Goal: Task Accomplishment & Management: Manage account settings

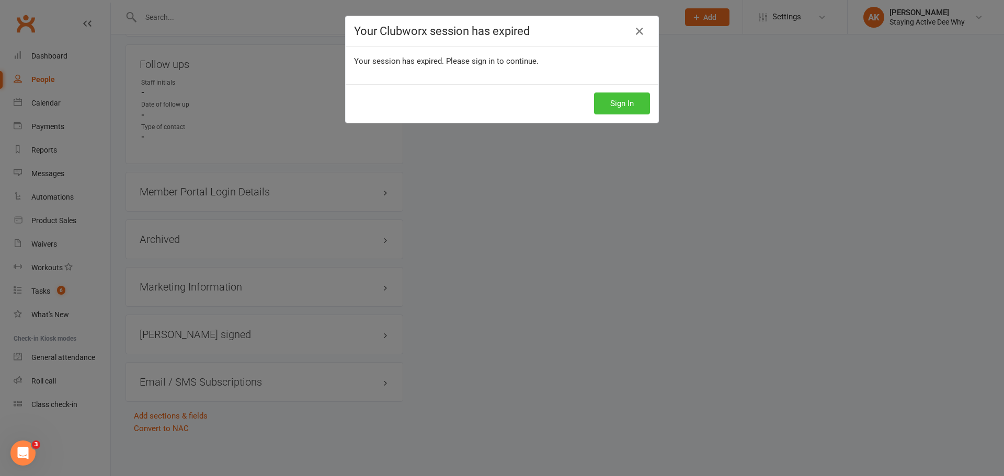
click at [630, 105] on button "Sign In" at bounding box center [622, 104] width 56 height 22
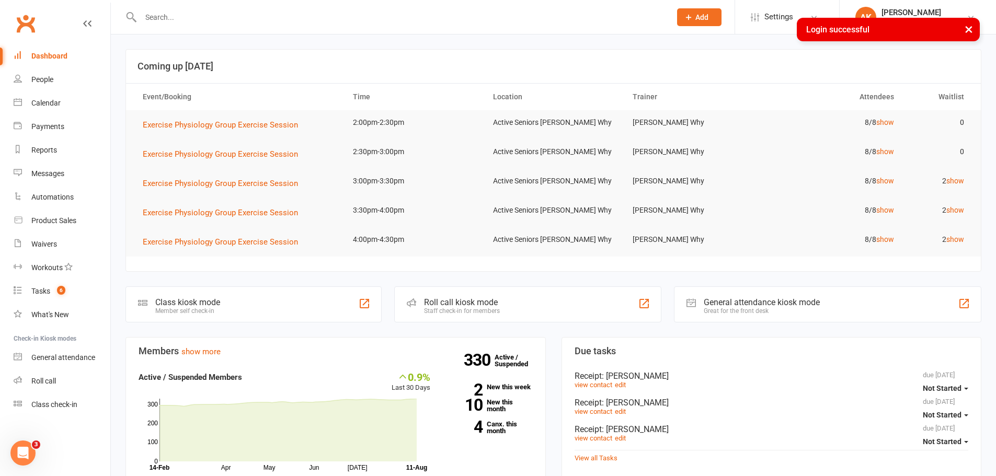
click at [596, 67] on h3 "Coming up [DATE]" at bounding box center [553, 66] width 832 height 10
click at [943, 178] on td "2 show" at bounding box center [938, 181] width 70 height 25
click at [944, 178] on td "2 show" at bounding box center [938, 181] width 70 height 25
click at [950, 179] on link "show" at bounding box center [955, 181] width 18 height 8
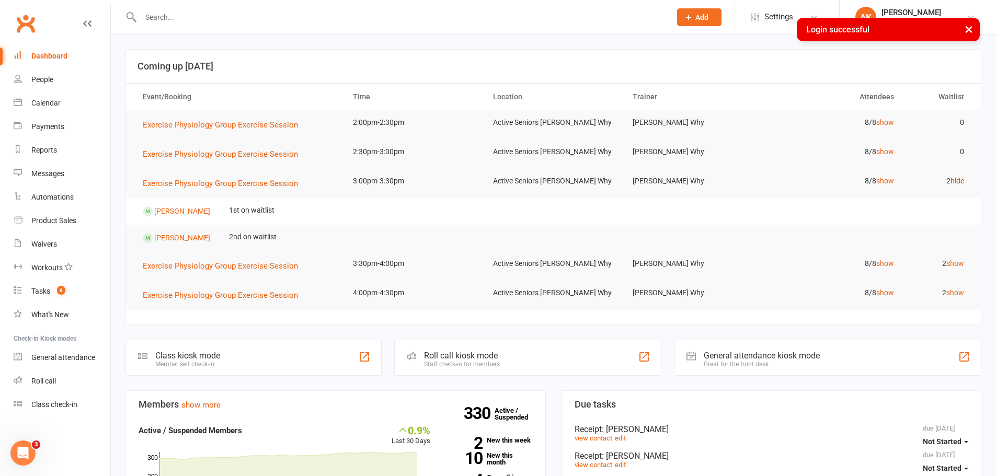
click at [950, 179] on link "hide" at bounding box center [957, 181] width 14 height 8
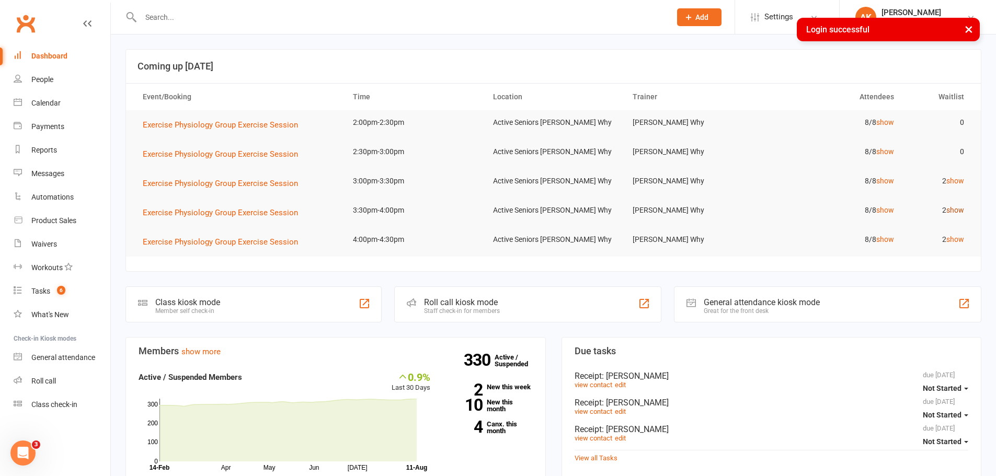
click at [956, 210] on link "show" at bounding box center [955, 210] width 18 height 8
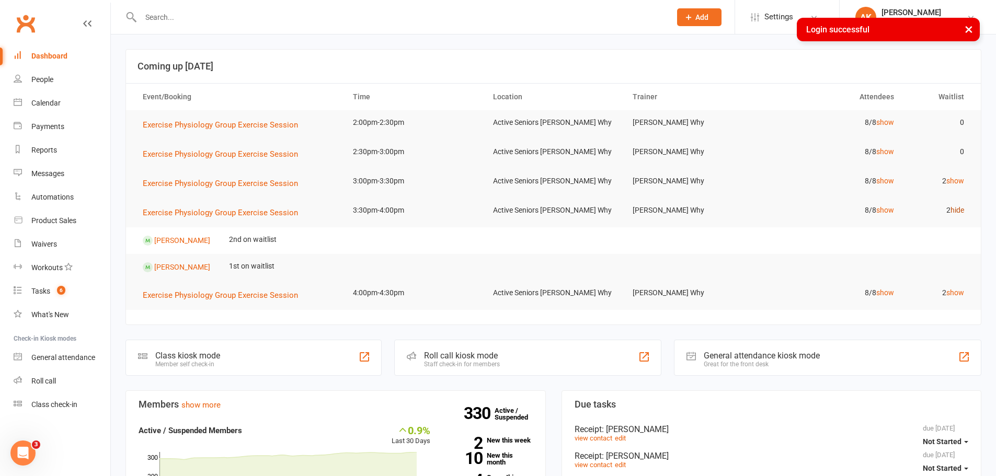
click at [956, 210] on link "hide" at bounding box center [957, 210] width 14 height 8
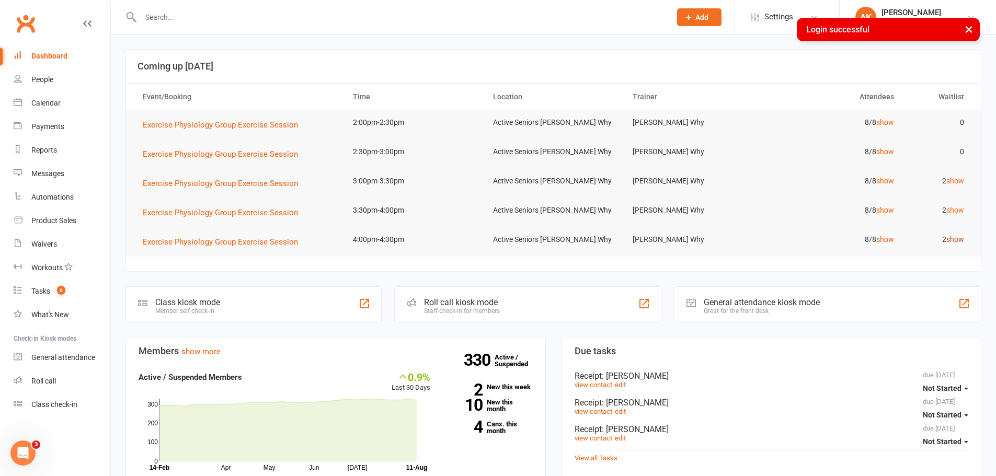
click at [954, 241] on link "show" at bounding box center [955, 239] width 18 height 8
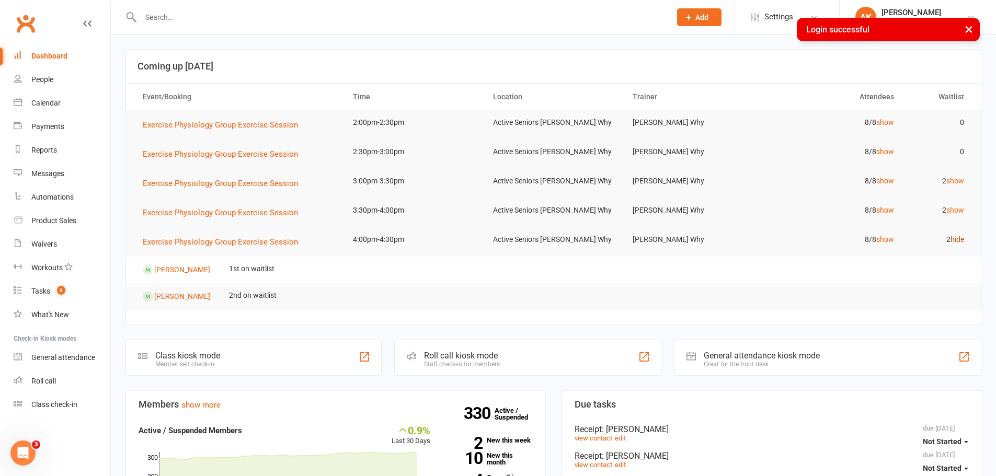
click at [954, 241] on link "hide" at bounding box center [957, 239] width 14 height 8
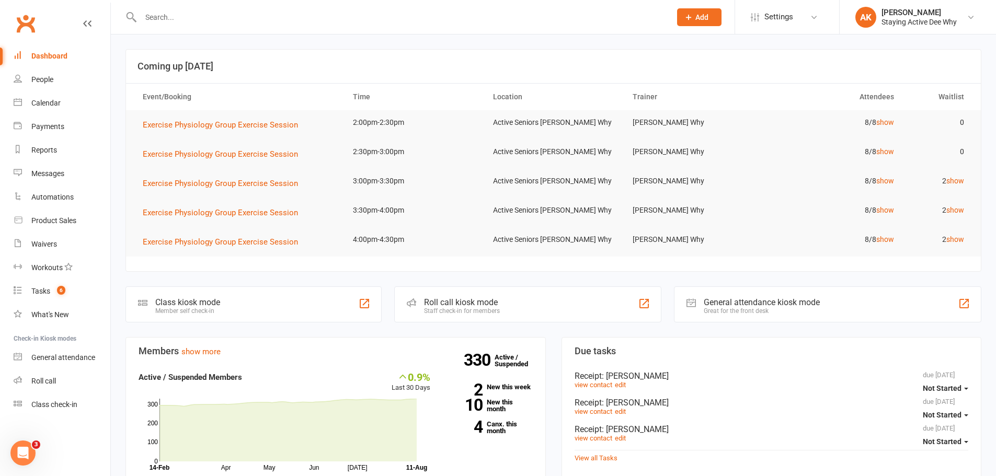
click at [276, 11] on input "text" at bounding box center [400, 17] width 526 height 15
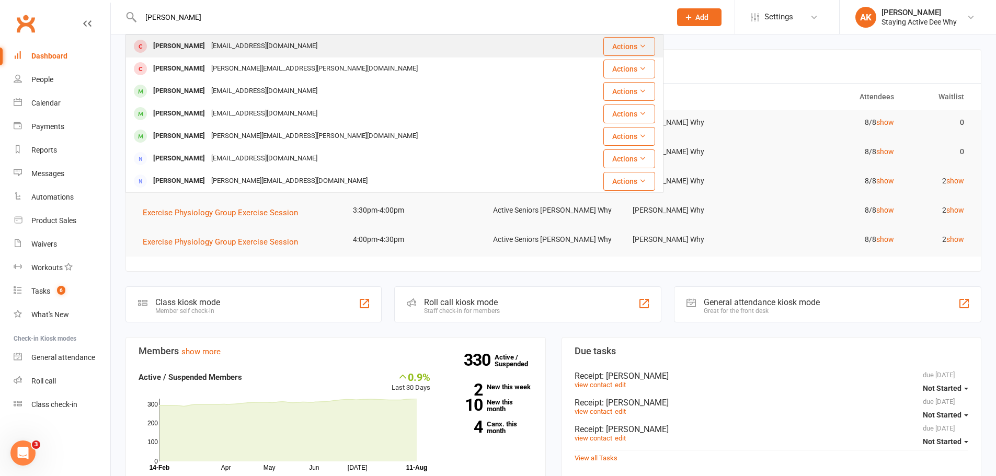
type input "Jennifer hu"
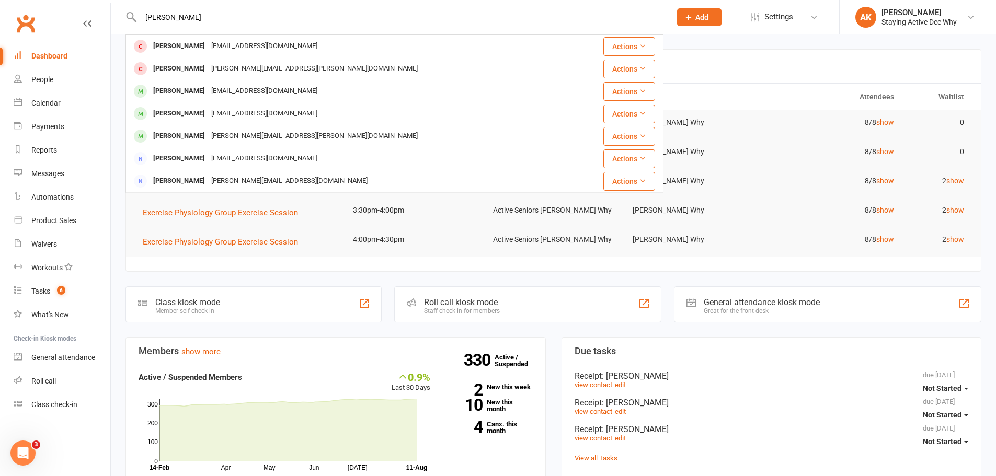
click at [264, 39] on div "Jennifer Huolohan j.huolohan@bigpond.com" at bounding box center [349, 46] width 446 height 21
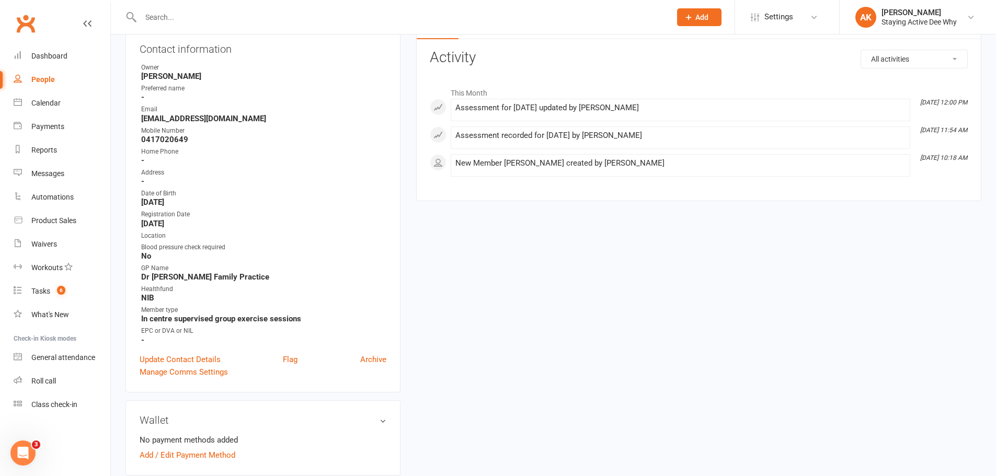
scroll to position [157, 0]
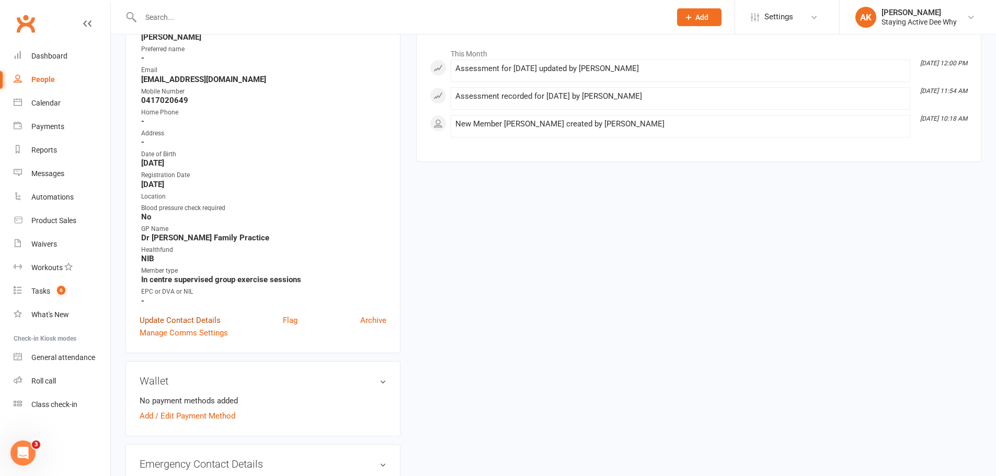
click at [177, 322] on link "Update Contact Details" at bounding box center [180, 320] width 81 height 13
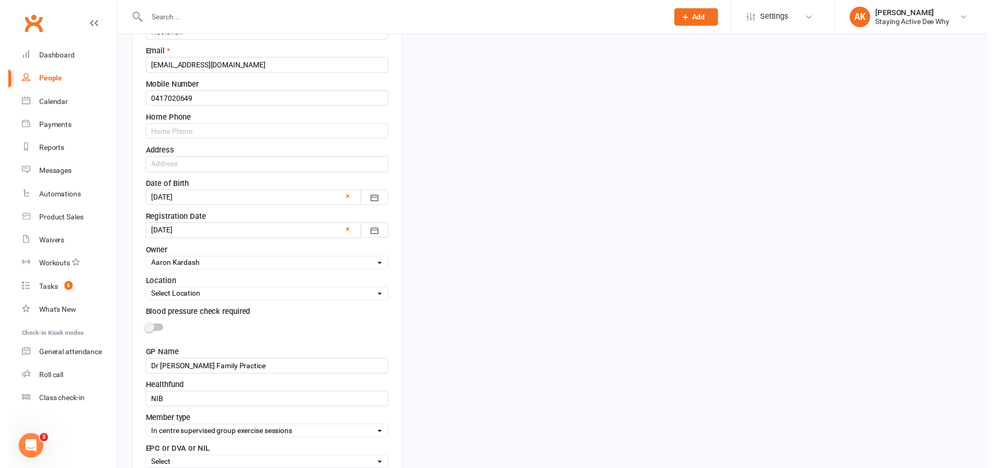
scroll to position [363, 0]
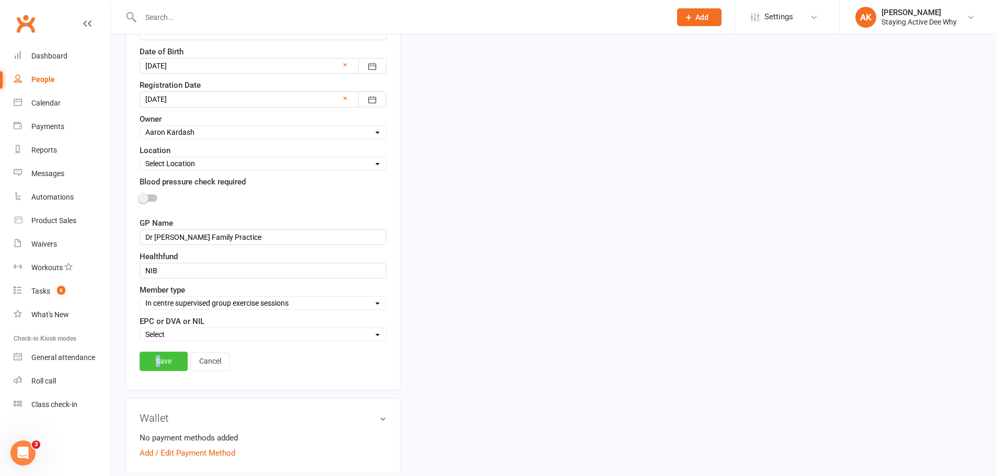
click at [159, 353] on link "Save" at bounding box center [164, 361] width 48 height 19
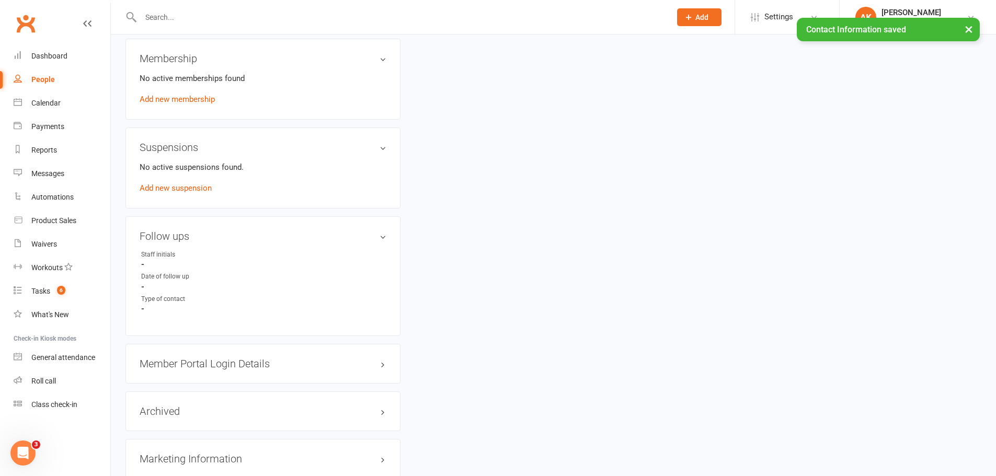
scroll to position [705, 0]
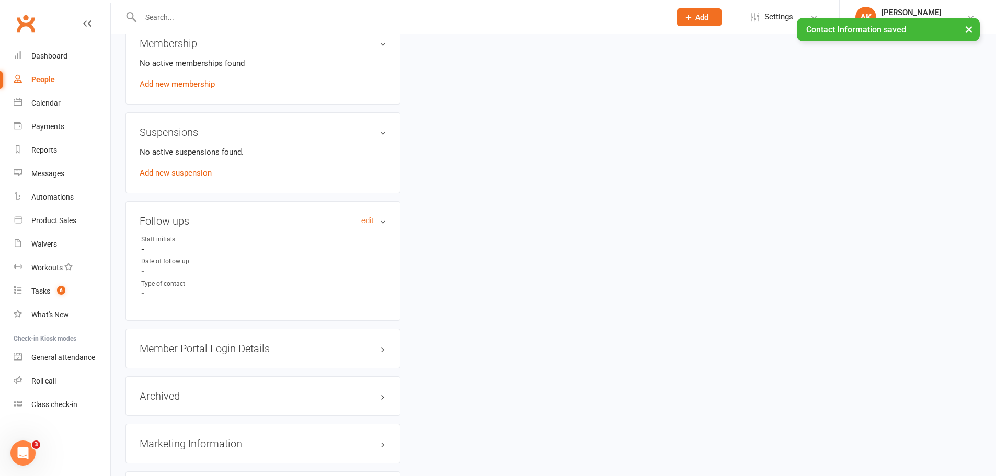
click at [384, 225] on h3 "Follow ups edit" at bounding box center [263, 220] width 247 height 11
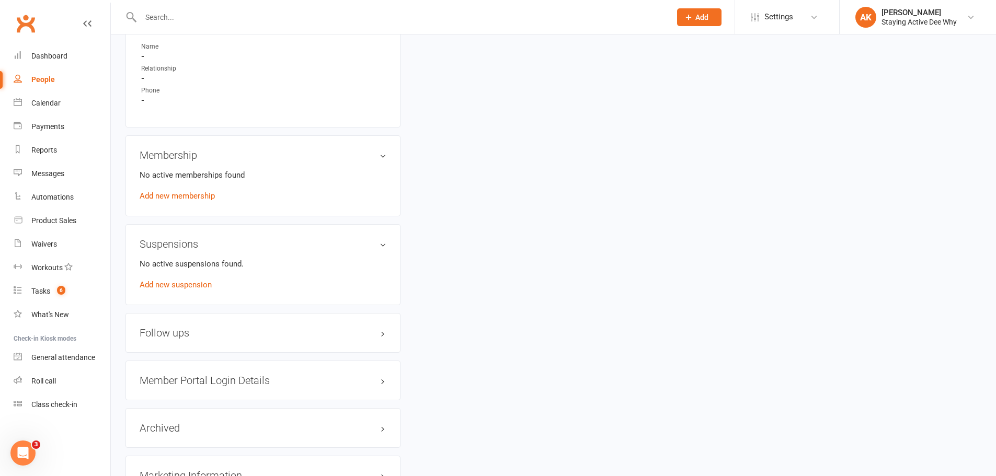
scroll to position [496, 0]
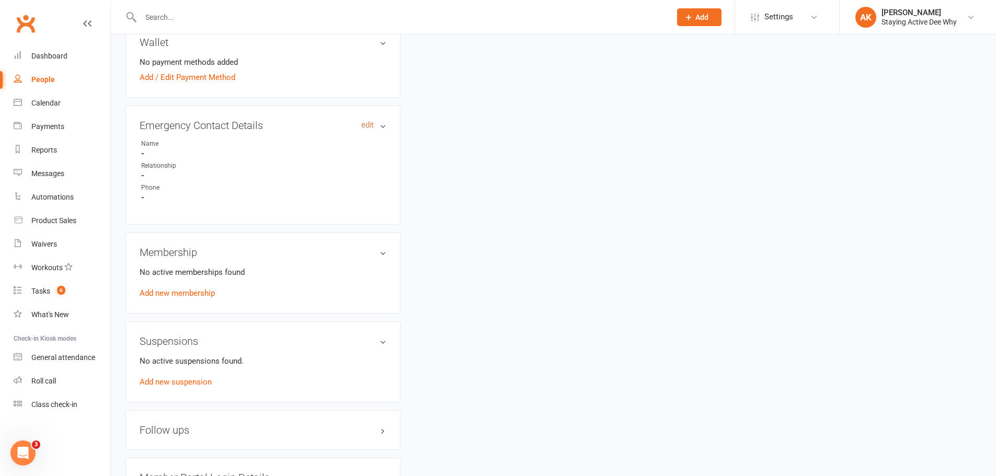
click at [371, 125] on link "edit" at bounding box center [367, 125] width 13 height 9
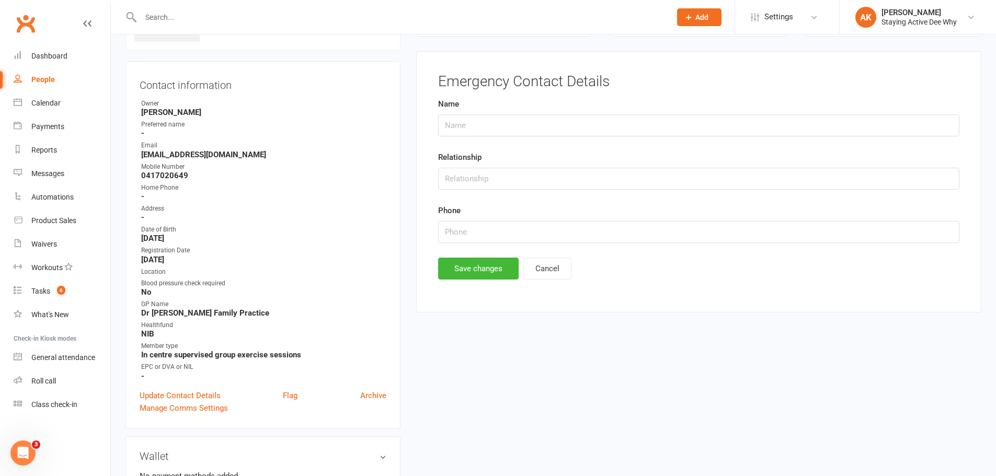
scroll to position [80, 0]
click at [502, 129] on input "text" at bounding box center [698, 127] width 521 height 22
type input "Tom Huolohan"
click at [517, 177] on input "text" at bounding box center [698, 180] width 521 height 22
type input "Husband"
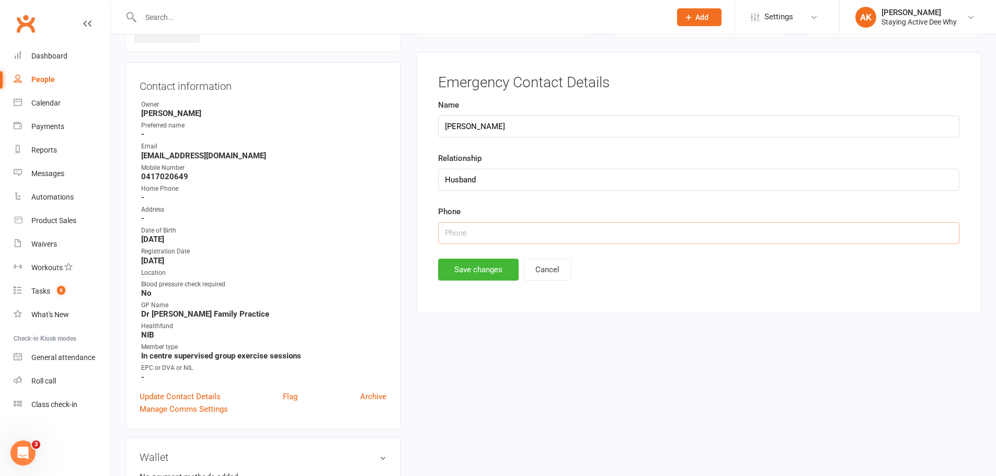
click at [502, 240] on input "text" at bounding box center [698, 233] width 521 height 22
type input "0408800799"
click at [459, 257] on main "Emergency Contact Details Name Tom Huolohan Relationship Husband Phone 04088007…" at bounding box center [699, 178] width 538 height 206
click at [462, 260] on button "Save changes" at bounding box center [478, 270] width 80 height 22
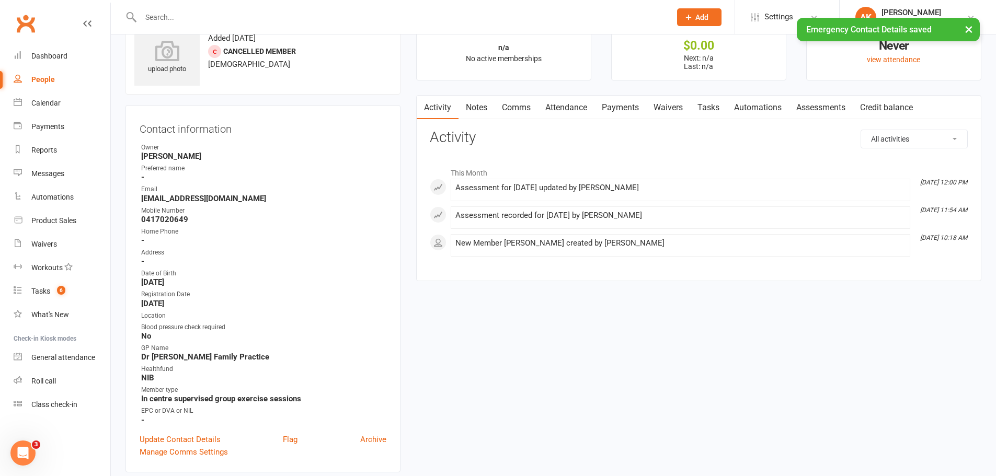
scroll to position [0, 0]
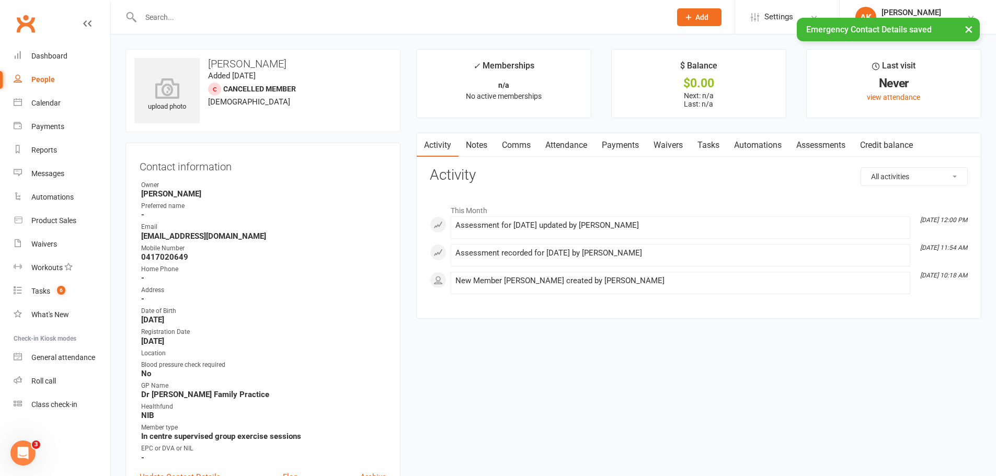
click at [243, 18] on div "× Emergency Contact Details saved" at bounding box center [491, 18] width 982 height 0
drag, startPoint x: 245, startPoint y: 13, endPoint x: 248, endPoint y: 6, distance: 7.5
click at [245, 14] on input "text" at bounding box center [400, 17] width 526 height 15
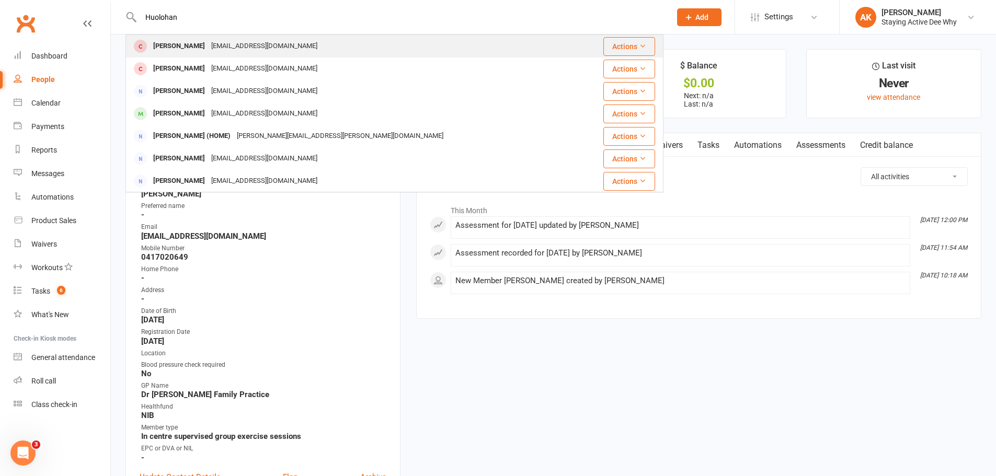
type input "Huolohan"
click at [195, 41] on div "[PERSON_NAME]" at bounding box center [179, 46] width 58 height 15
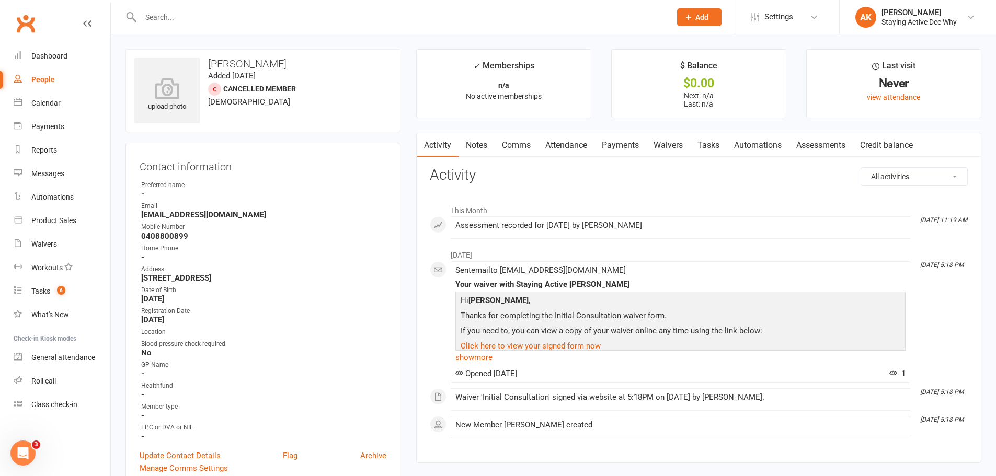
drag, startPoint x: 310, startPoint y: 274, endPoint x: 133, endPoint y: 278, distance: 177.2
click at [133, 278] on div "Contact information Owner Preferred name - Email Tphuolohan@gmail.com Mobile Nu…" at bounding box center [262, 316] width 275 height 346
copy strong "Unit 7 10 Lagoon Street Narrabeen NSW 2101"
click at [213, 18] on input "text" at bounding box center [400, 17] width 526 height 15
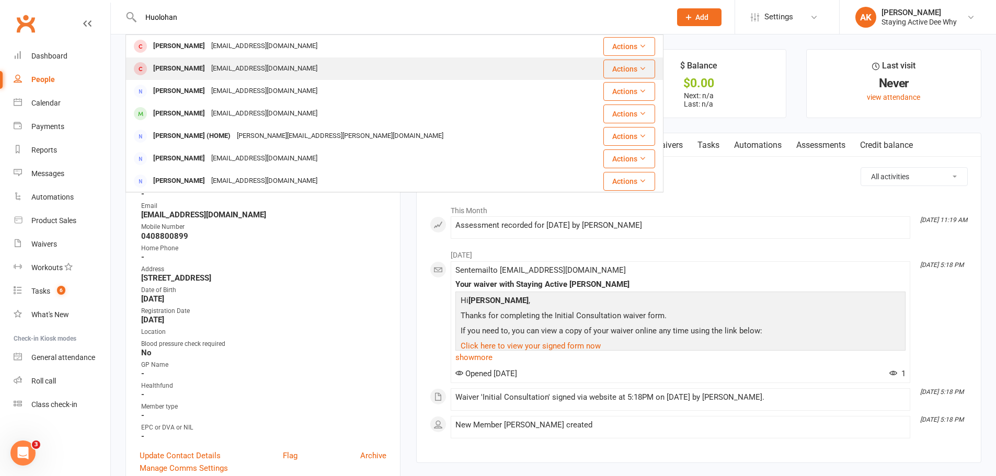
type input "Huolohan"
click at [208, 71] on div "[PERSON_NAME]" at bounding box center [179, 68] width 58 height 15
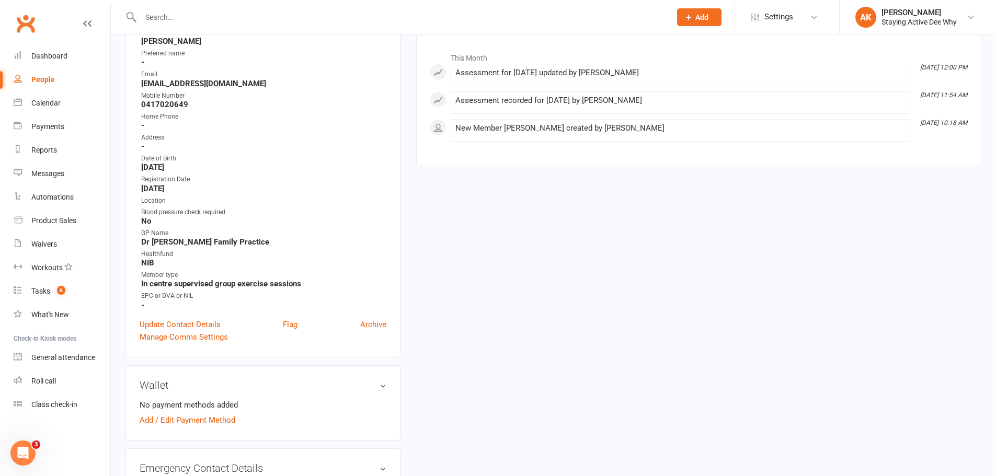
scroll to position [157, 0]
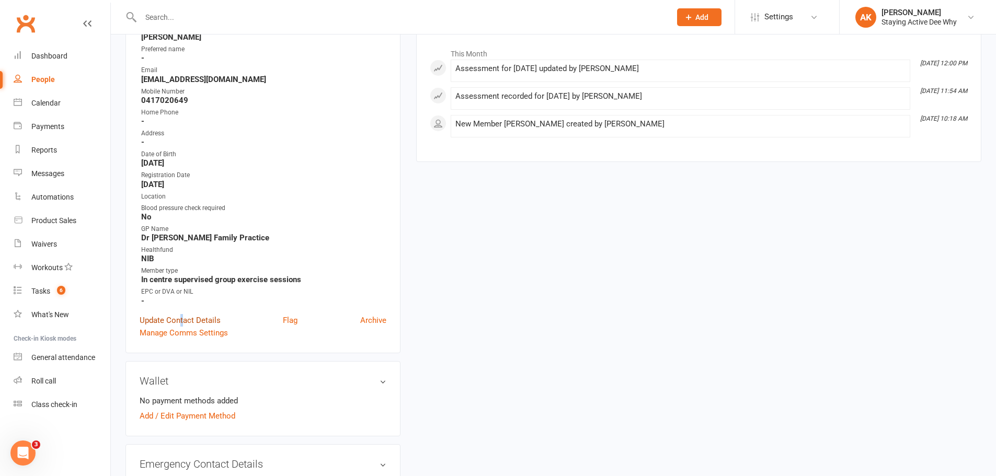
click at [182, 321] on link "Update Contact Details" at bounding box center [180, 320] width 81 height 13
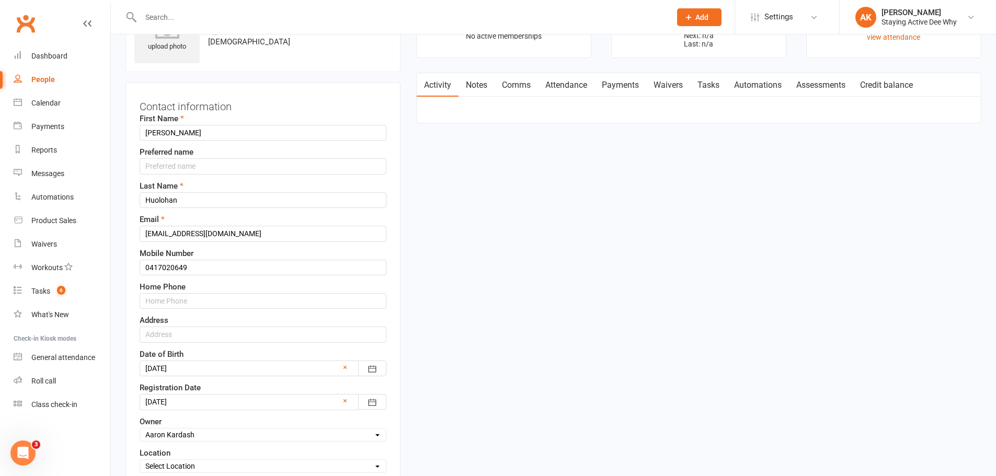
scroll to position [49, 0]
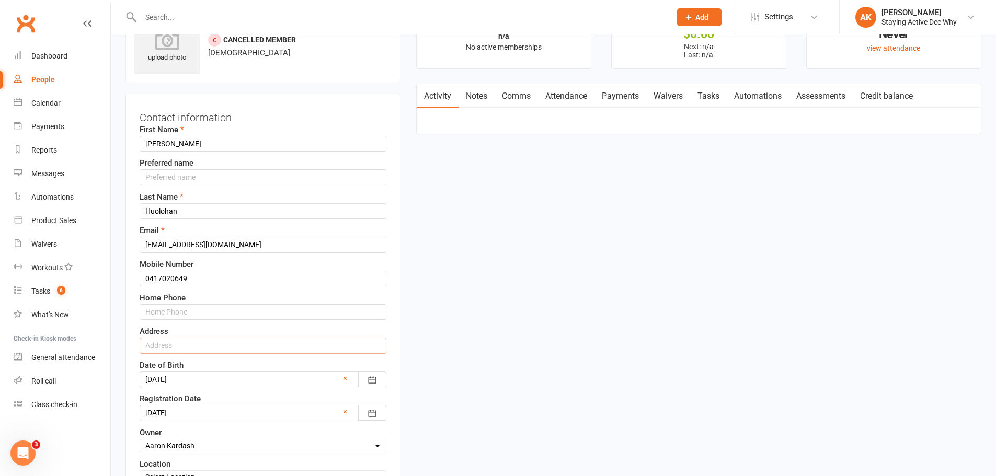
click at [187, 346] on input "text" at bounding box center [263, 346] width 247 height 16
paste input "Unit 7 10 Lagoon Street Narrabeen NSW 2101"
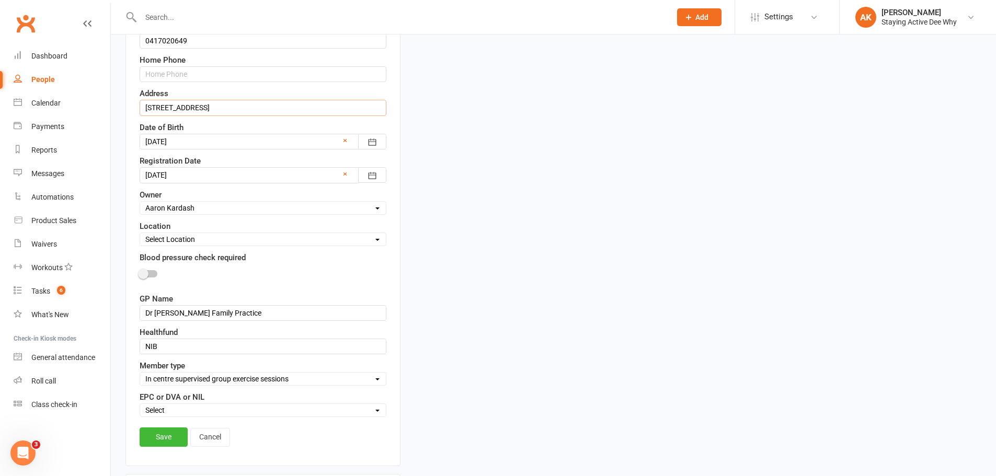
scroll to position [310, 0]
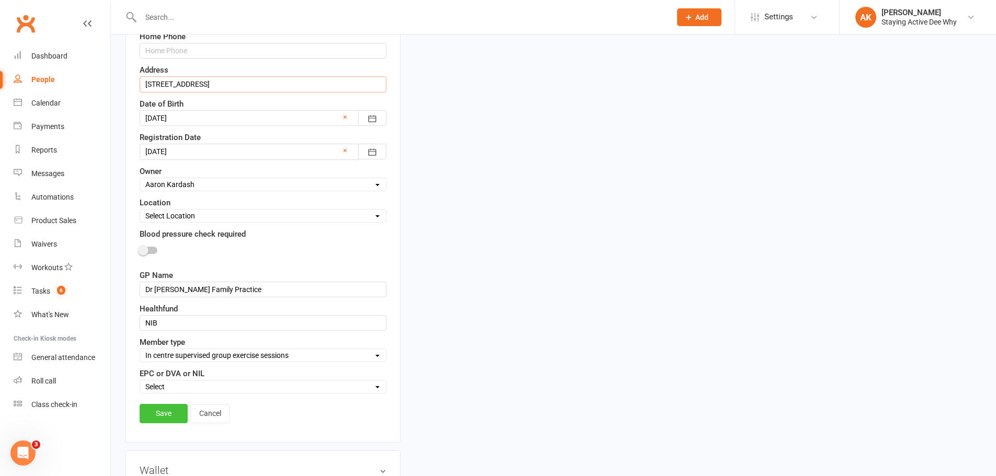
type input "Unit 7 10 Lagoon Street Narrabeen NSW 2101"
click at [162, 412] on link "Save" at bounding box center [164, 413] width 48 height 19
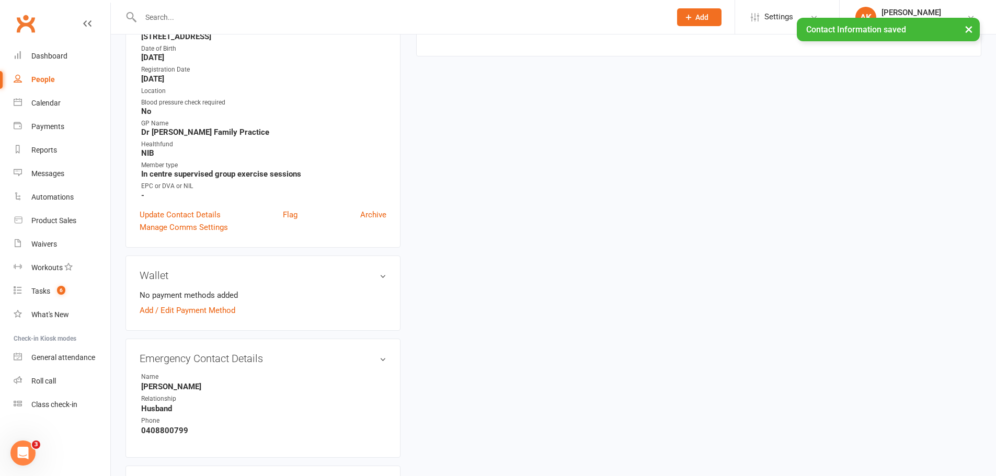
scroll to position [49, 0]
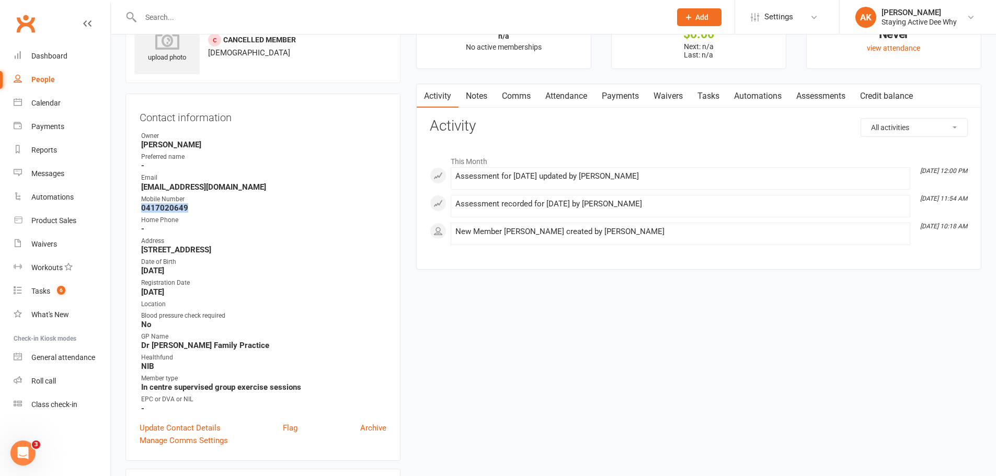
drag, startPoint x: 202, startPoint y: 208, endPoint x: 136, endPoint y: 212, distance: 66.0
click at [136, 212] on div "Contact information Owner Aaron Kardash Preferred name - Email j.huolohan@bigpo…" at bounding box center [262, 277] width 275 height 367
drag, startPoint x: 136, startPoint y: 213, endPoint x: 174, endPoint y: 204, distance: 39.1
click at [174, 204] on strong "0417020649" at bounding box center [263, 207] width 245 height 9
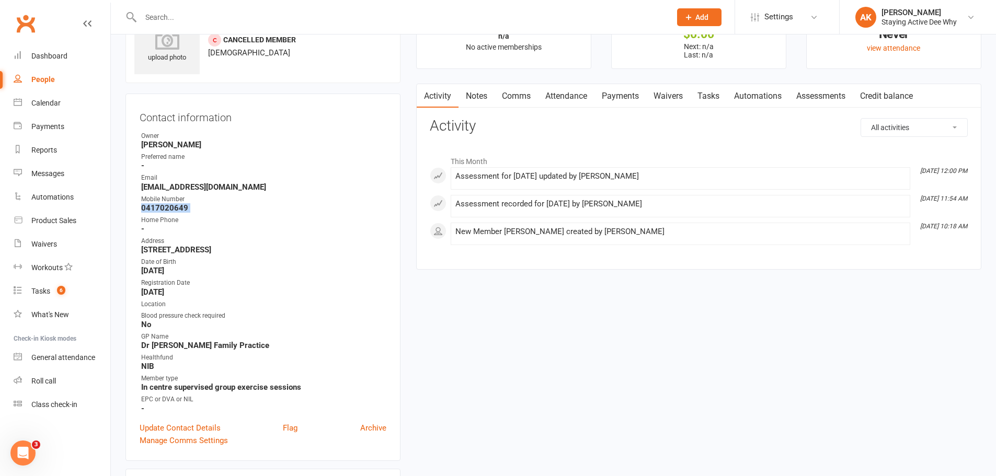
click at [174, 204] on strong "0417020649" at bounding box center [263, 207] width 245 height 9
drag, startPoint x: 135, startPoint y: 347, endPoint x: 197, endPoint y: 347, distance: 61.2
click at [197, 347] on div "Contact information Owner Aaron Kardash Preferred name - Email j.huolohan@bigpo…" at bounding box center [262, 277] width 275 height 367
copy strong "Dr Huw Thomas"
click at [53, 229] on link "Product Sales" at bounding box center [62, 221] width 97 height 24
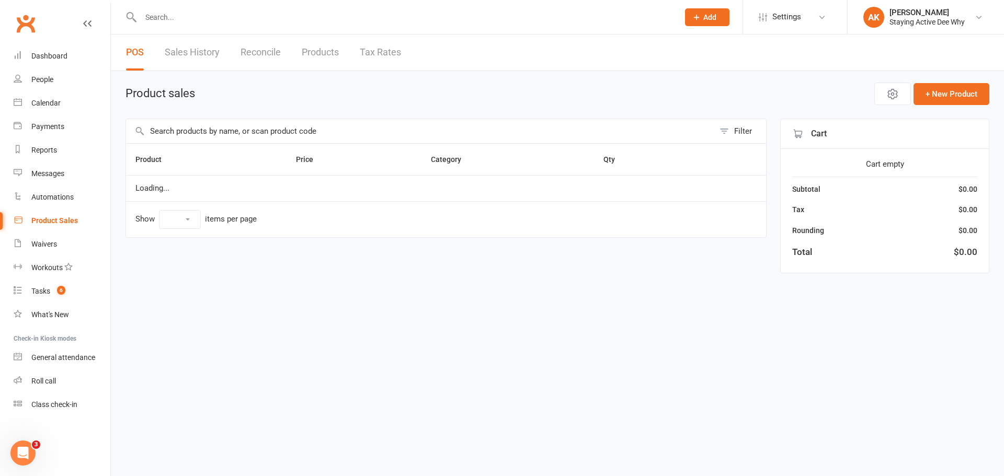
select select "10"
click at [266, 133] on input "text" at bounding box center [420, 131] width 588 height 24
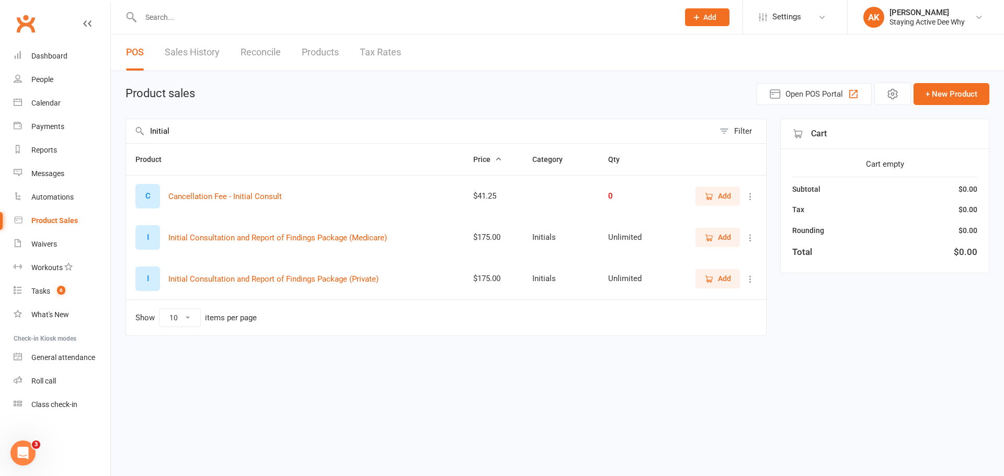
type input "Initial"
click at [713, 283] on icon "button" at bounding box center [708, 278] width 9 height 9
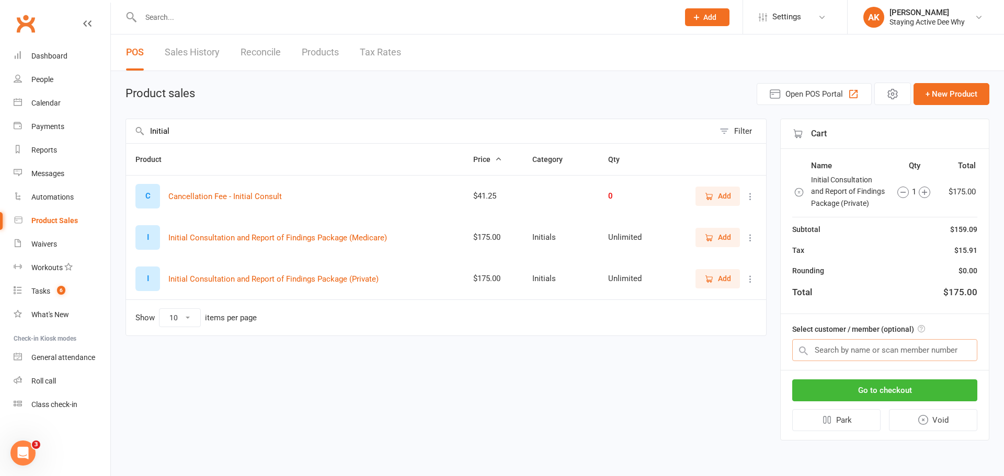
click at [827, 345] on input "text" at bounding box center [884, 350] width 185 height 22
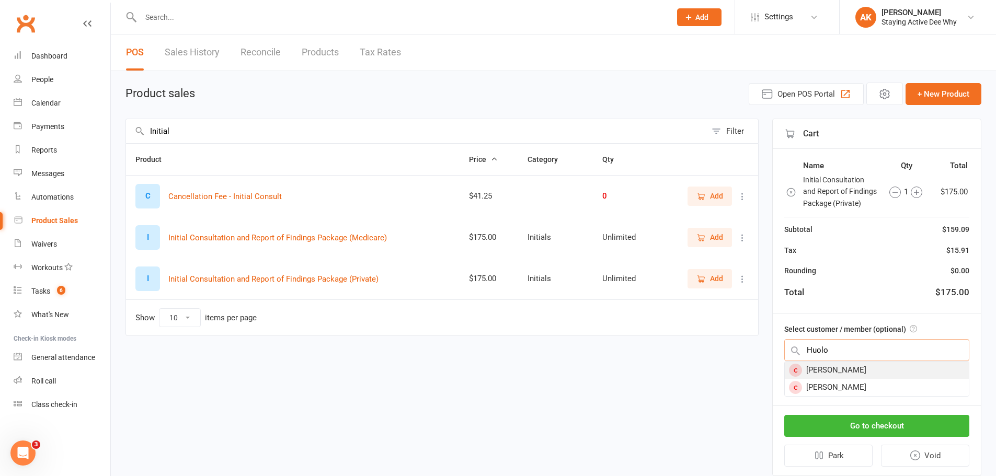
type input "Huolo"
click at [826, 367] on div "[PERSON_NAME]" at bounding box center [877, 370] width 184 height 17
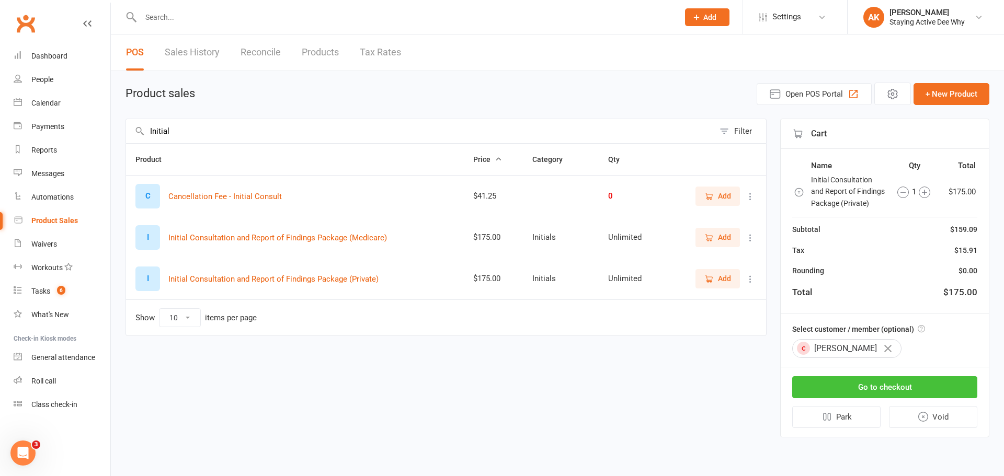
drag, startPoint x: 838, startPoint y: 388, endPoint x: 831, endPoint y: 383, distance: 9.1
click at [838, 388] on button "Go to checkout" at bounding box center [884, 387] width 185 height 22
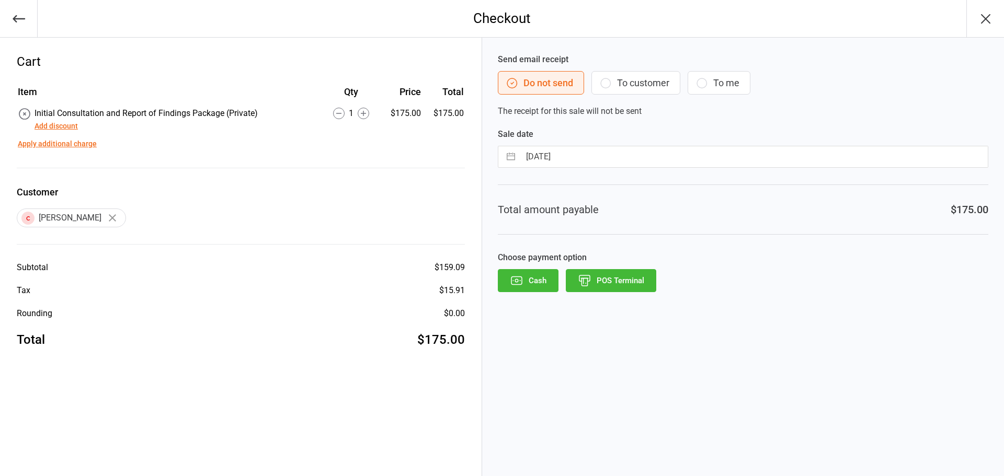
click at [613, 280] on button "POS Terminal" at bounding box center [611, 280] width 90 height 23
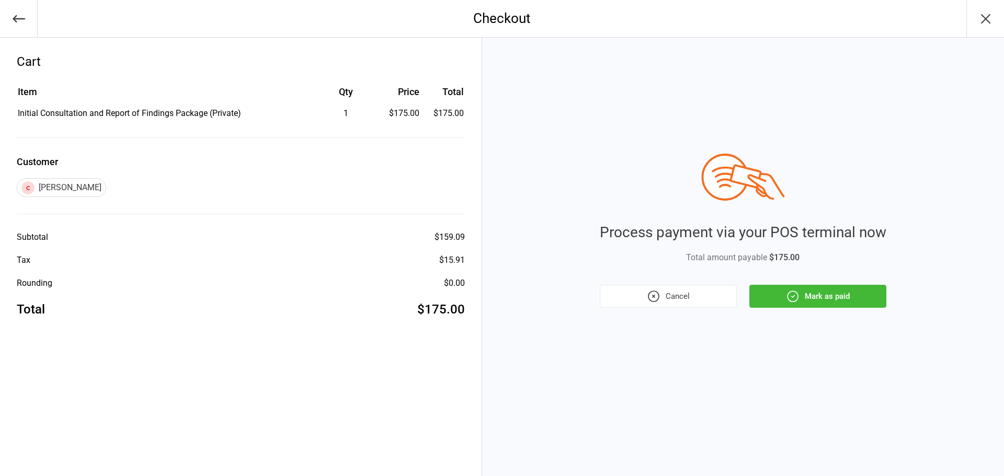
click at [799, 292] on button "Mark as paid" at bounding box center [817, 296] width 137 height 23
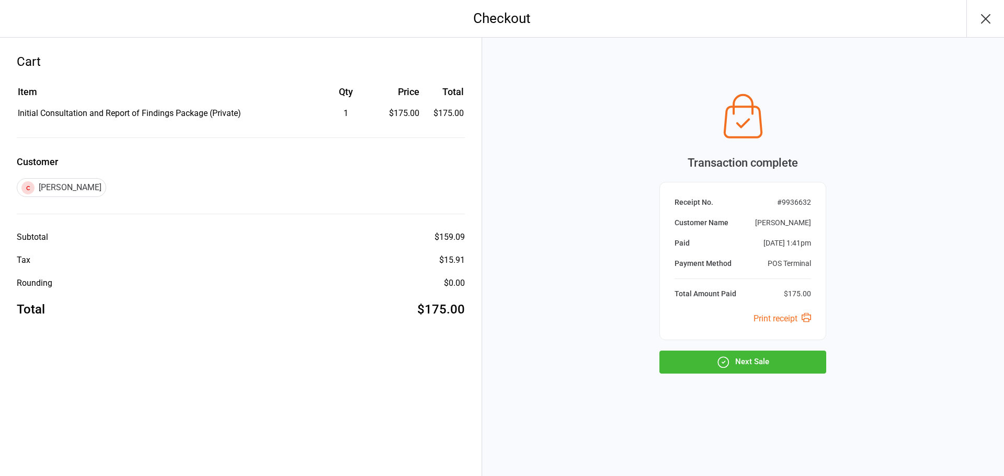
click at [988, 18] on icon "button" at bounding box center [985, 18] width 17 height 17
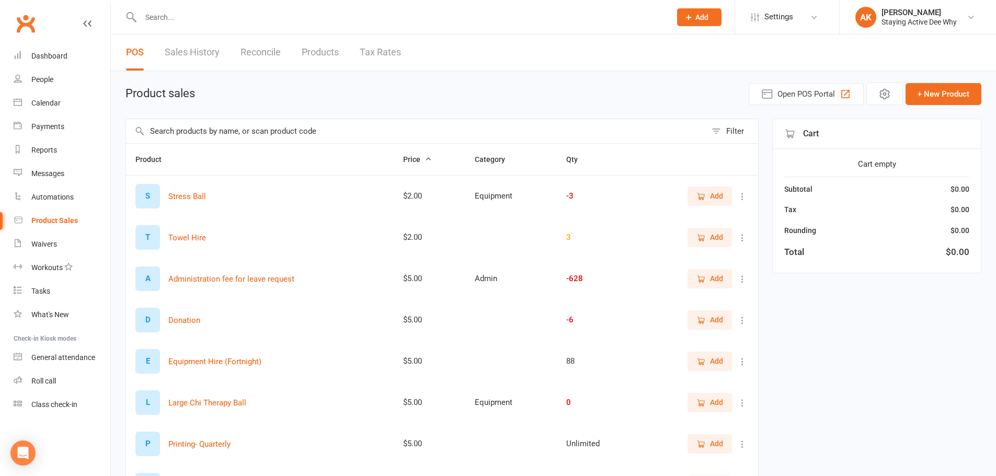
click at [340, 133] on input "text" at bounding box center [416, 131] width 580 height 24
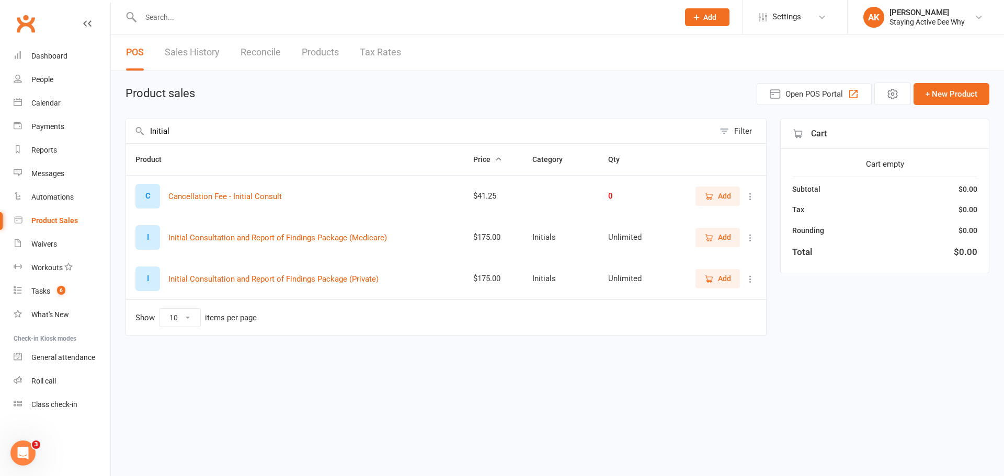
type input "Initial"
click at [711, 279] on icon "button" at bounding box center [708, 278] width 9 height 9
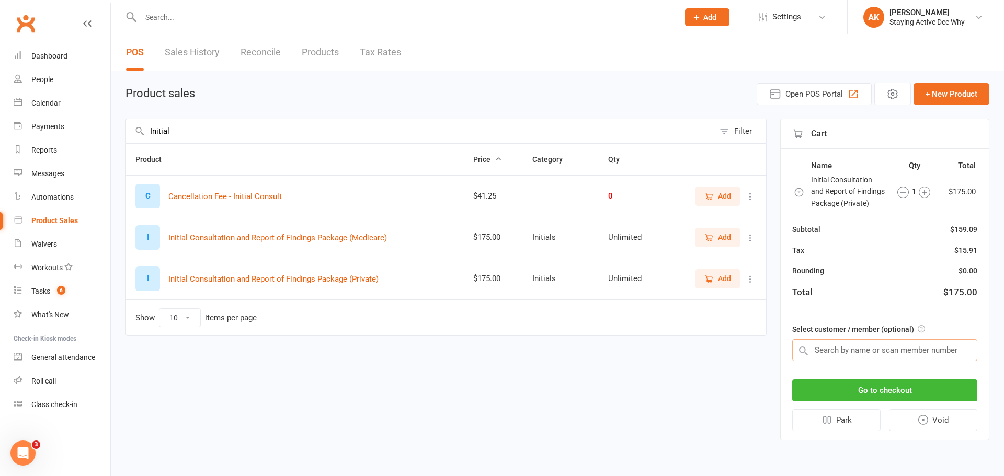
click at [836, 348] on input "text" at bounding box center [884, 350] width 185 height 22
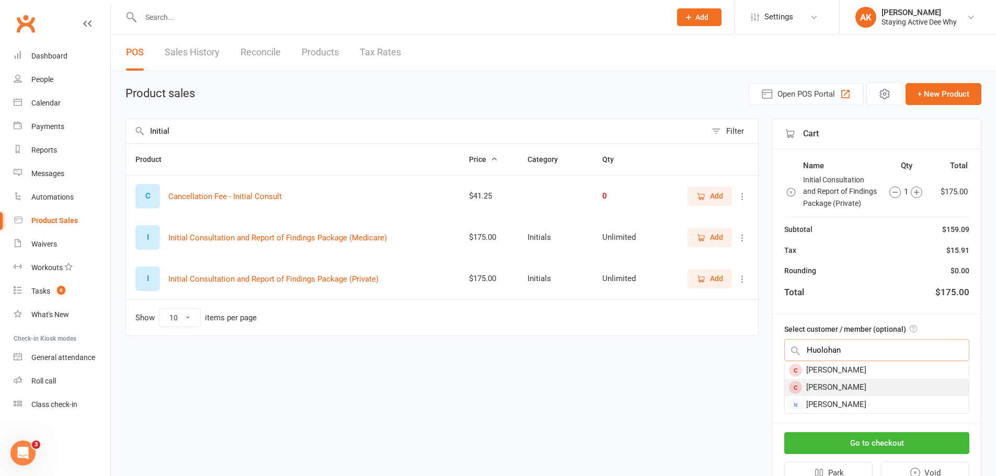
type input "Huolohan"
click at [825, 390] on div "[PERSON_NAME]" at bounding box center [877, 387] width 184 height 17
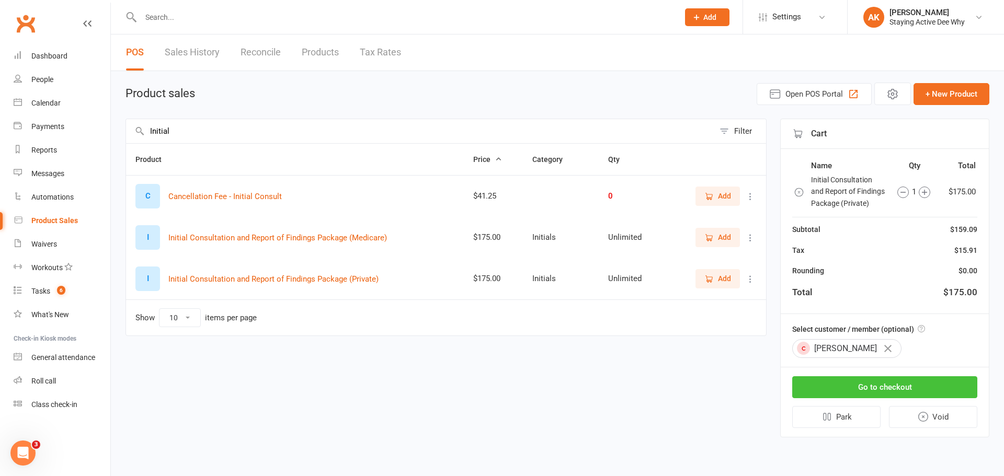
click at [822, 381] on button "Go to checkout" at bounding box center [884, 387] width 185 height 22
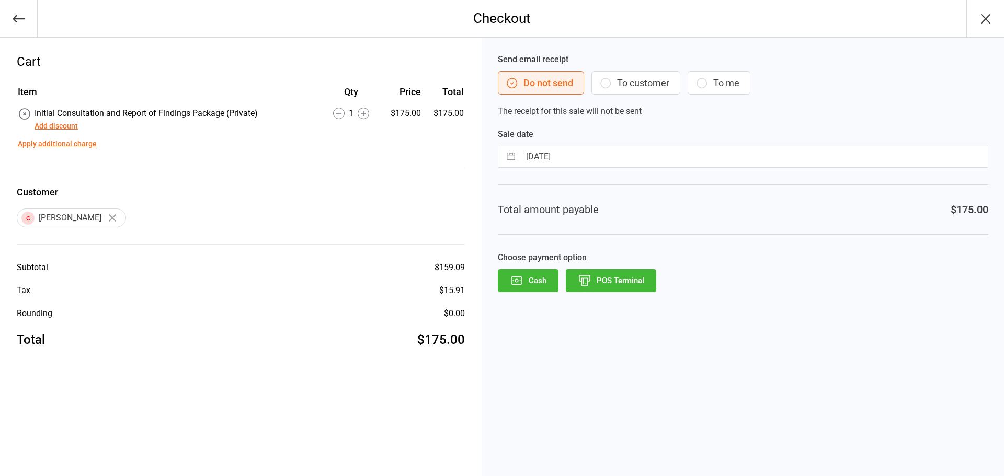
click at [628, 281] on button "POS Terminal" at bounding box center [611, 280] width 90 height 23
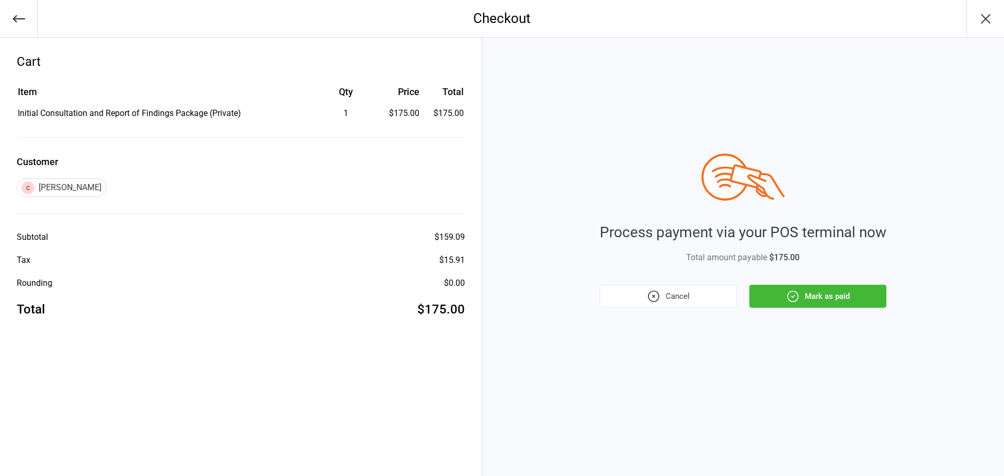
click at [791, 286] on button "Mark as paid" at bounding box center [817, 296] width 137 height 23
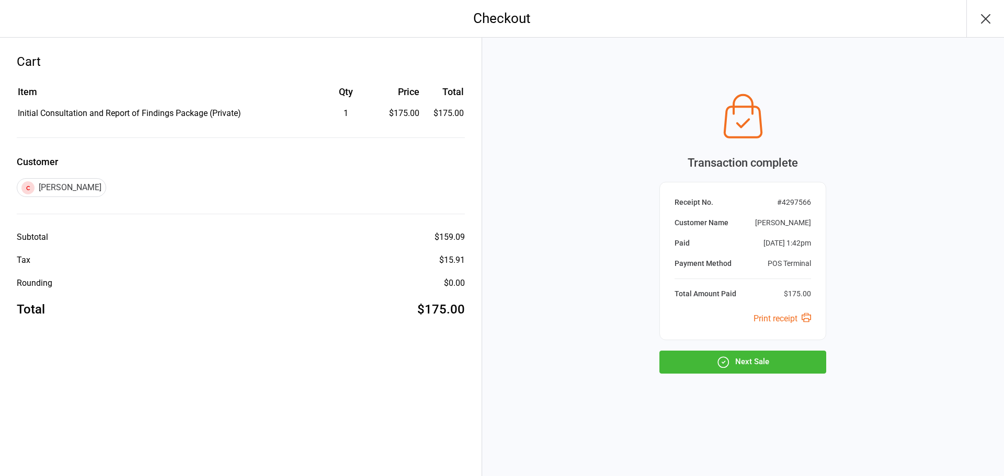
click at [994, 11] on button "button" at bounding box center [985, 18] width 38 height 37
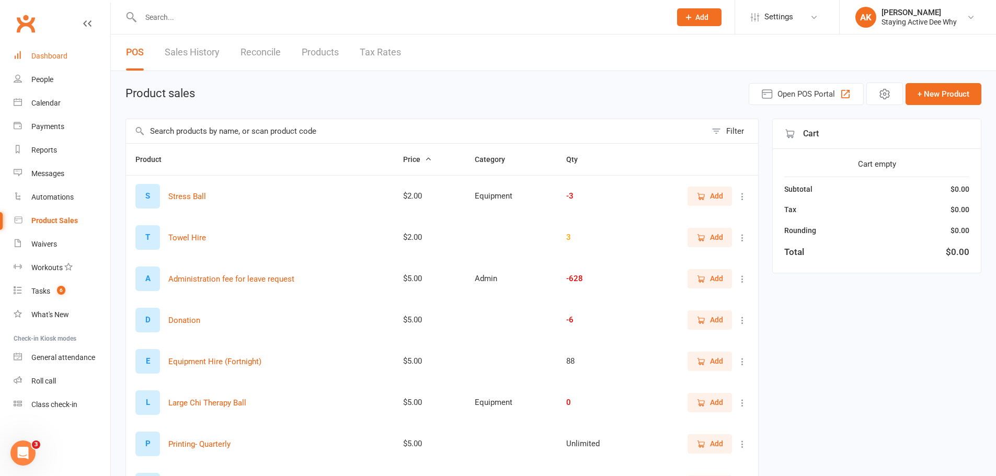
click at [66, 50] on link "Dashboard" at bounding box center [62, 56] width 97 height 24
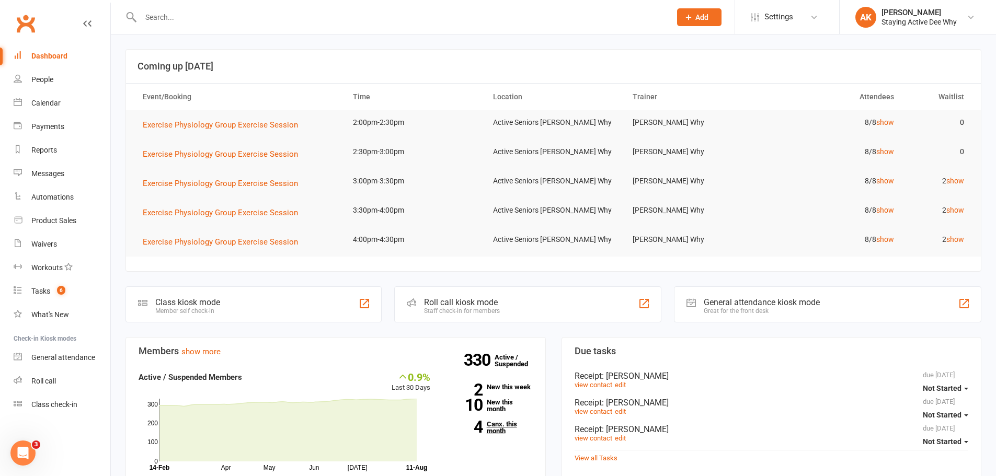
click at [494, 425] on link "4 Canx. this month" at bounding box center [489, 428] width 87 height 14
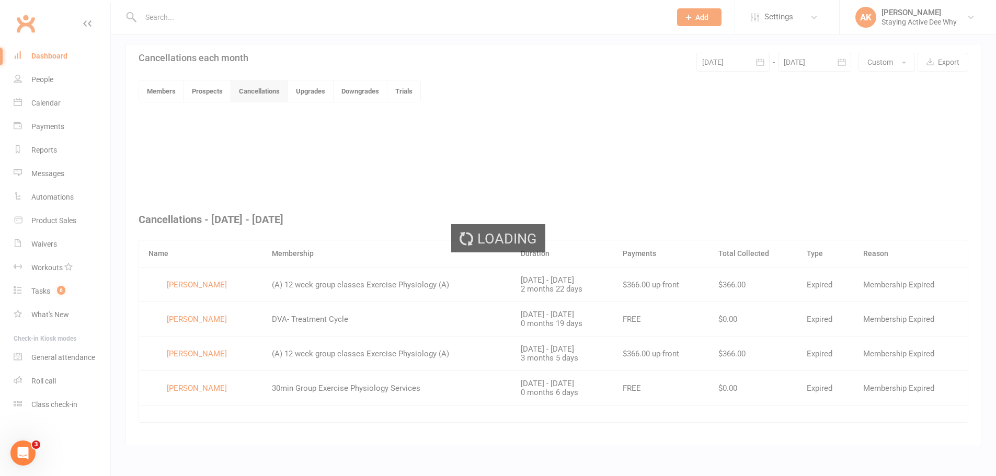
scroll to position [226, 0]
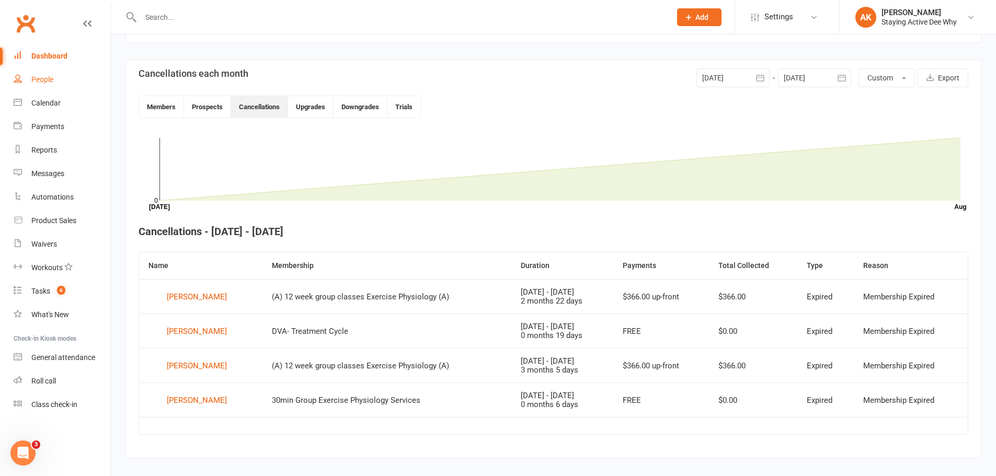
click at [57, 68] on link "People" at bounding box center [62, 80] width 97 height 24
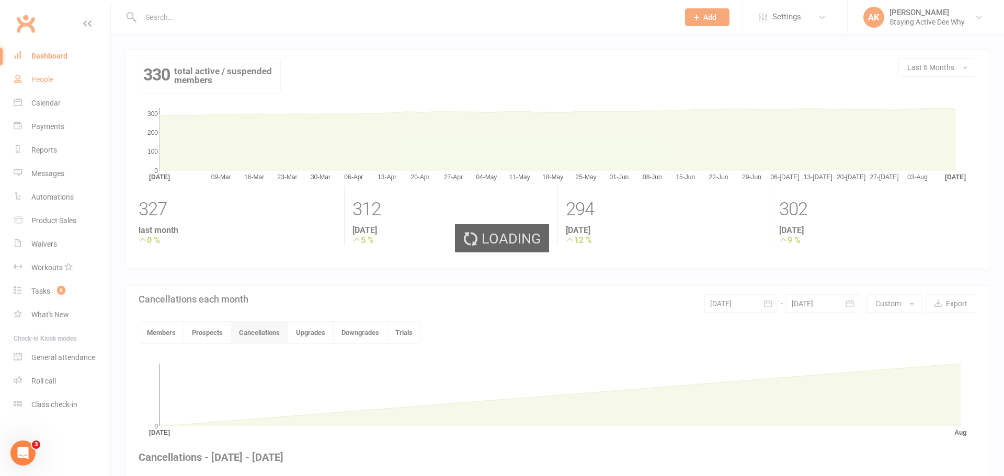
select select "100"
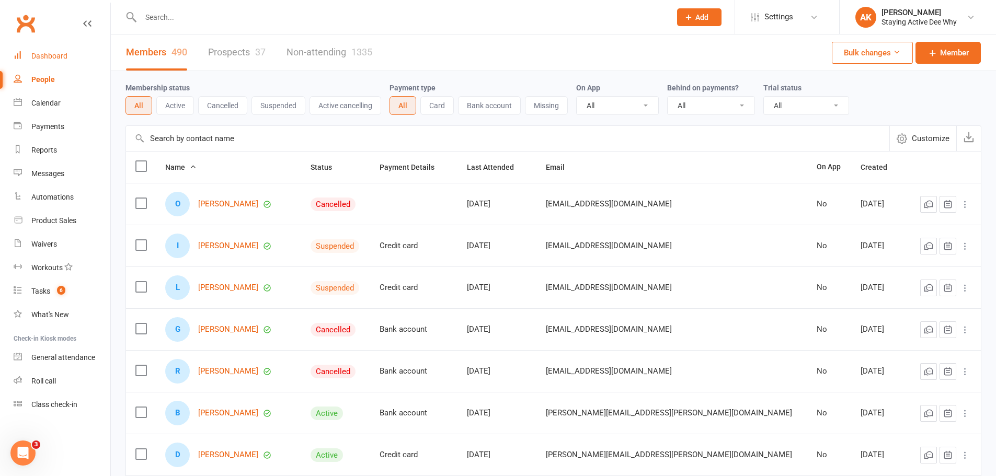
click at [48, 55] on div "Dashboard" at bounding box center [49, 56] width 36 height 8
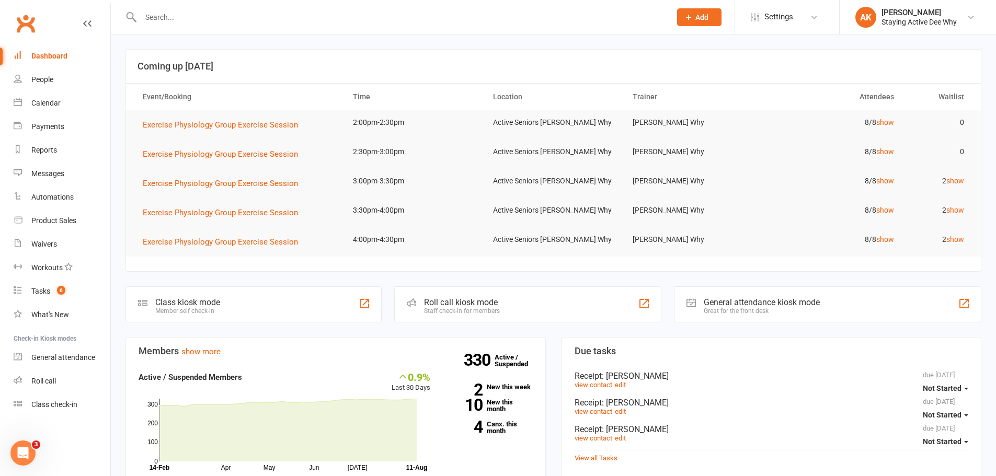
click at [264, 10] on input "text" at bounding box center [400, 17] width 526 height 15
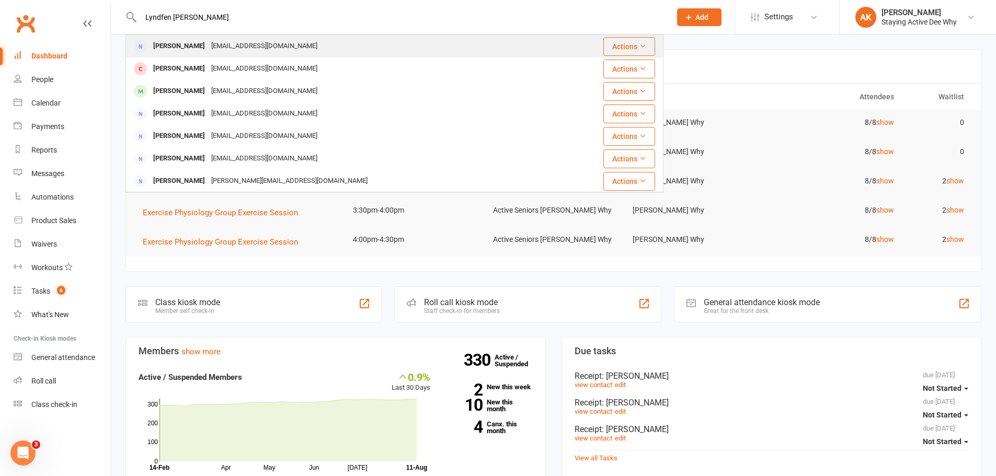
type input "Lyndfen Hopper"
click at [225, 51] on div "lynden_hopper@xpress.net.au" at bounding box center [264, 46] width 112 height 15
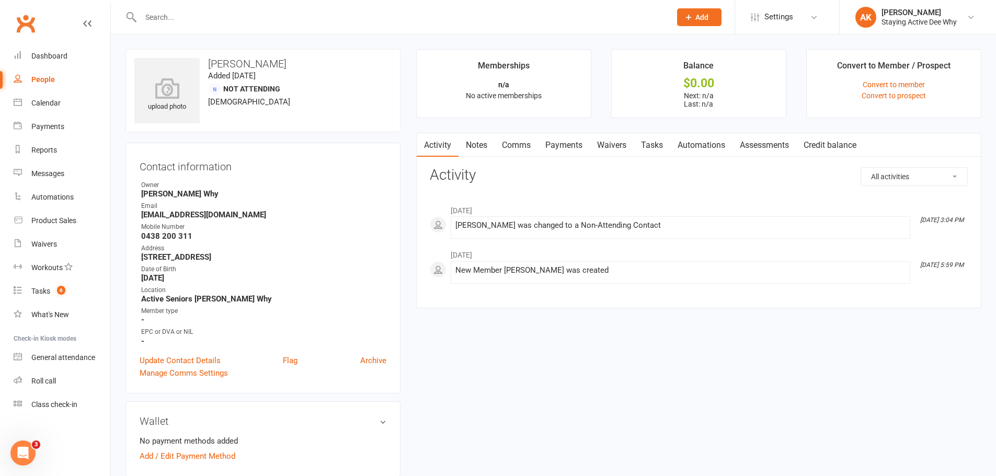
click at [201, 21] on input "text" at bounding box center [400, 17] width 526 height 15
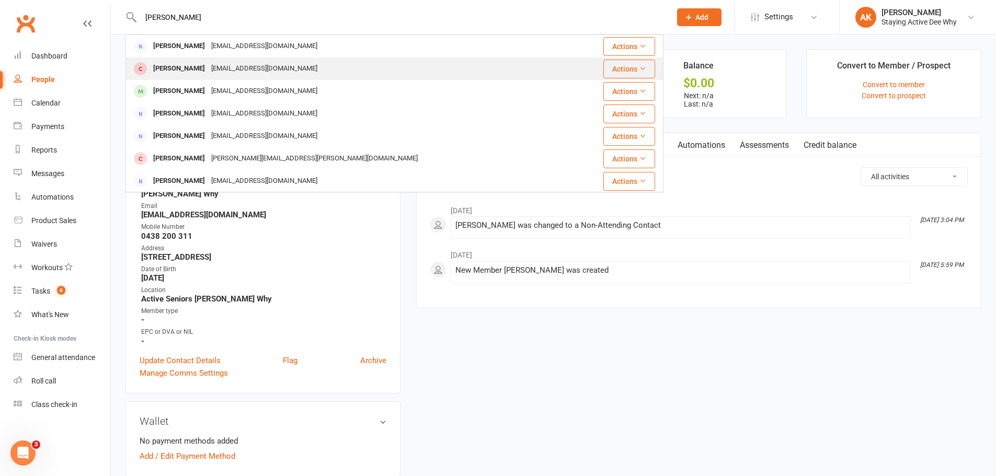
type input "Hopper"
click at [199, 71] on div "Lynden Hopper" at bounding box center [179, 68] width 58 height 15
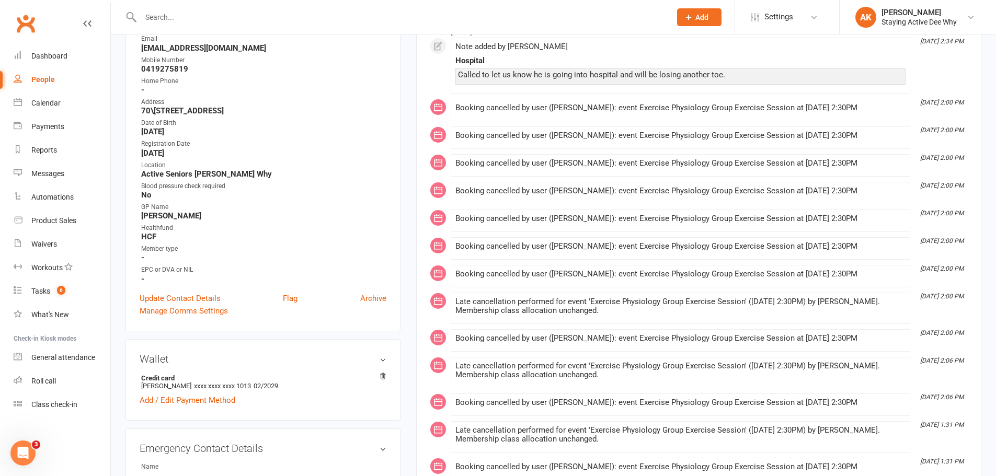
scroll to position [261, 0]
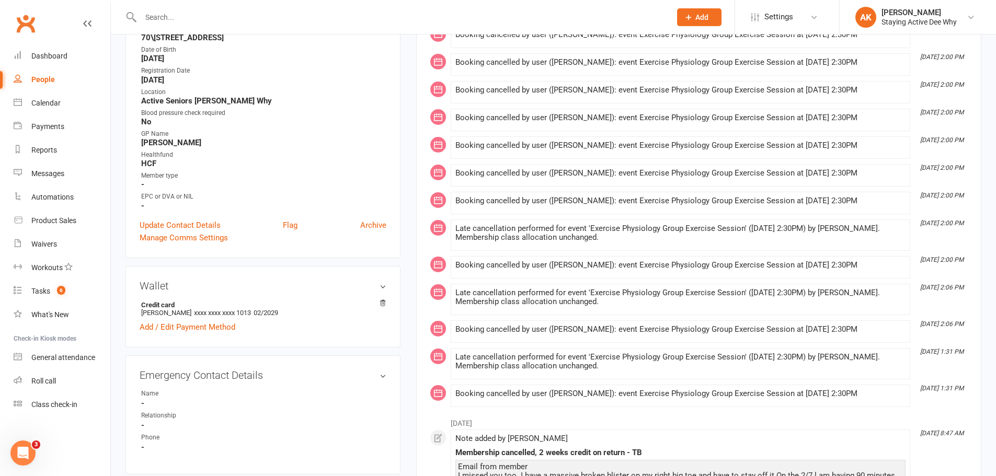
click at [575, 179] on div "Booking cancelled by user (Taylor Bridges): event Exercise Physiology Group Exe…" at bounding box center [680, 175] width 450 height 13
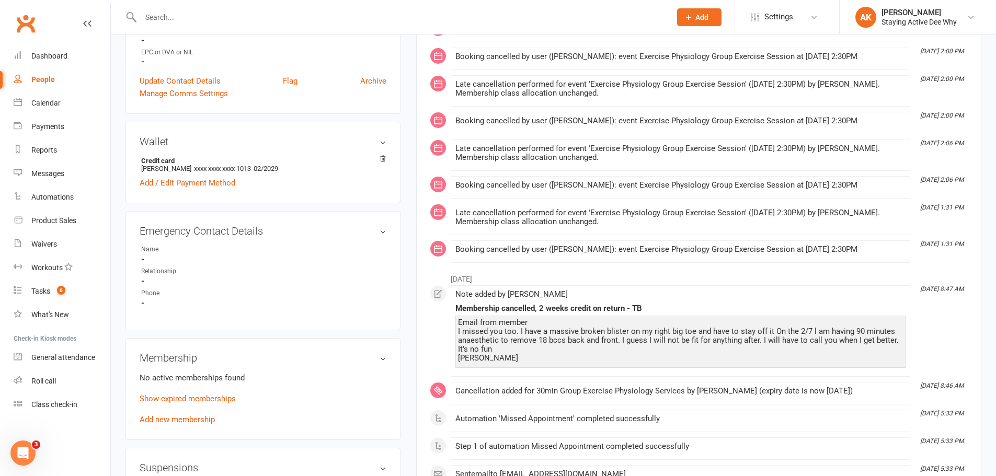
scroll to position [470, 0]
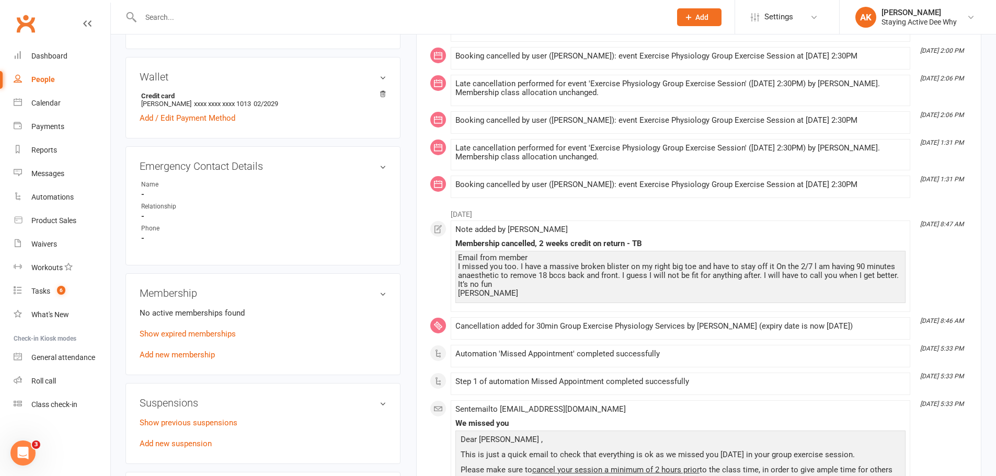
click at [214, 294] on h3 "Membership" at bounding box center [263, 292] width 247 height 11
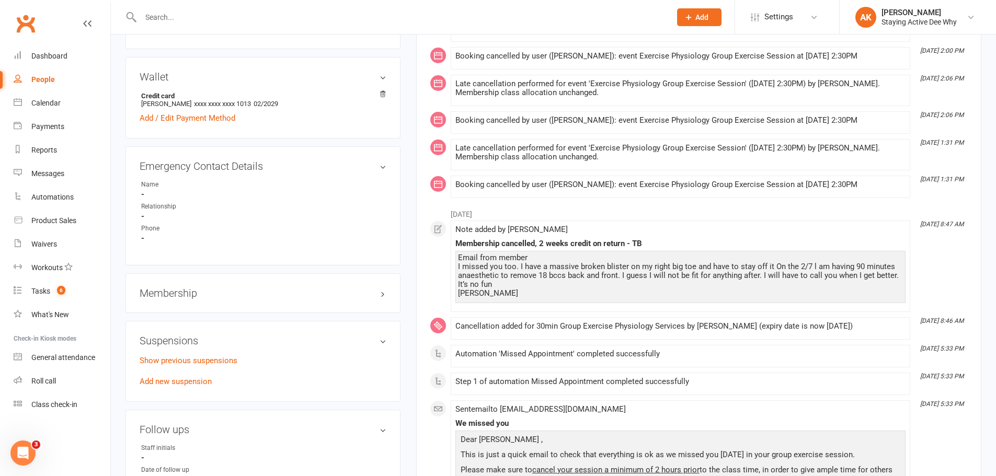
click at [218, 293] on h3 "Membership" at bounding box center [263, 292] width 247 height 11
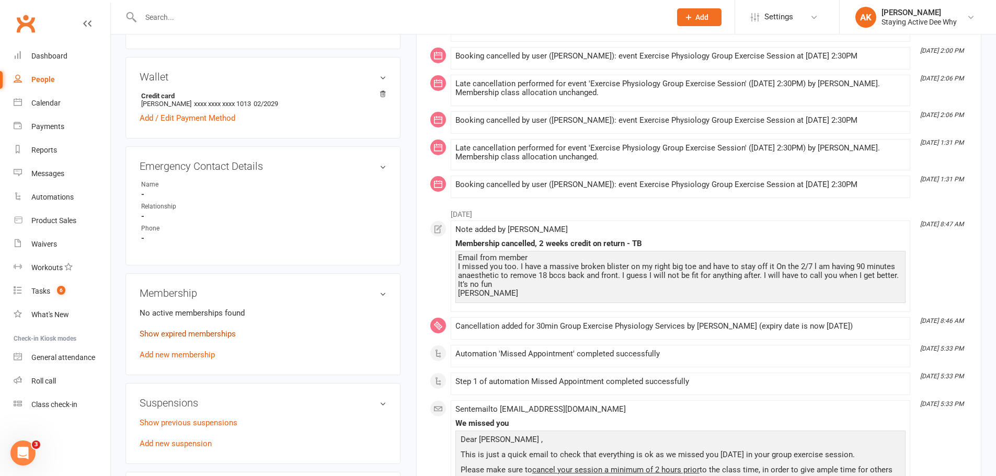
click at [194, 333] on link "Show expired memberships" at bounding box center [188, 333] width 96 height 9
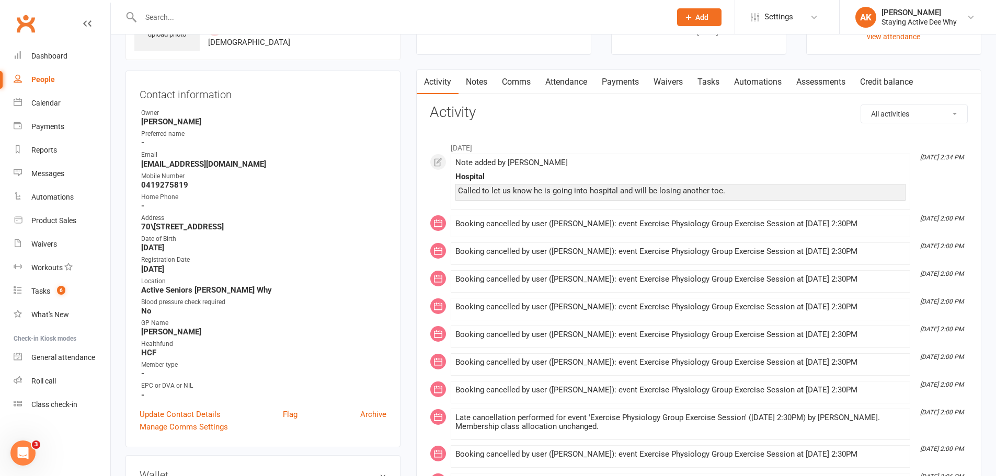
scroll to position [0, 0]
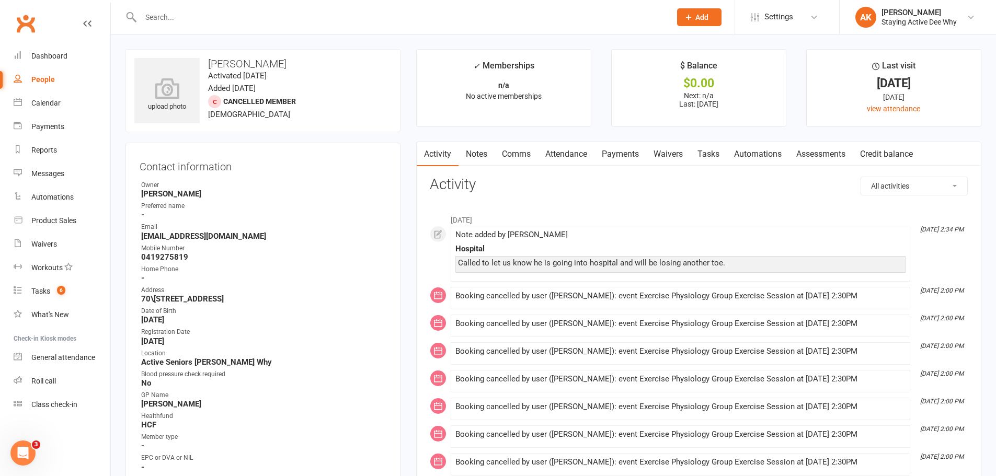
click at [634, 150] on link "Payments" at bounding box center [620, 154] width 52 height 24
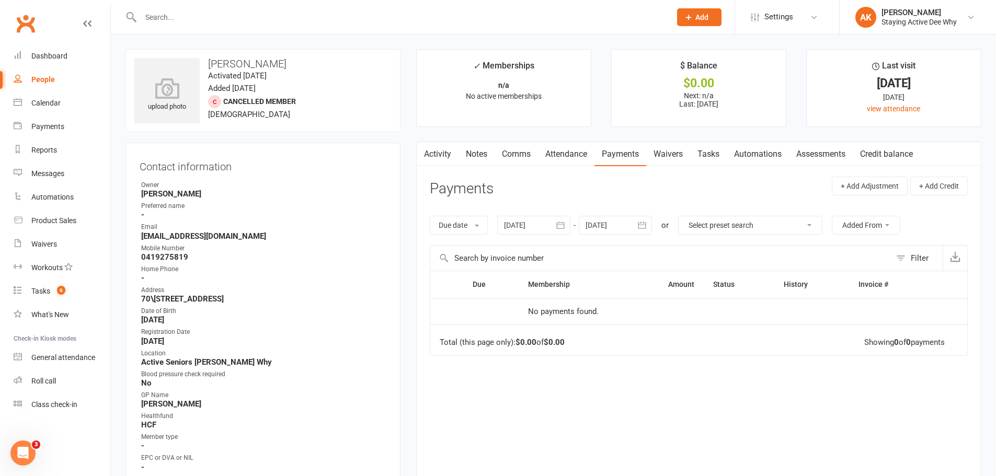
click at [558, 225] on icon "button" at bounding box center [560, 225] width 10 height 10
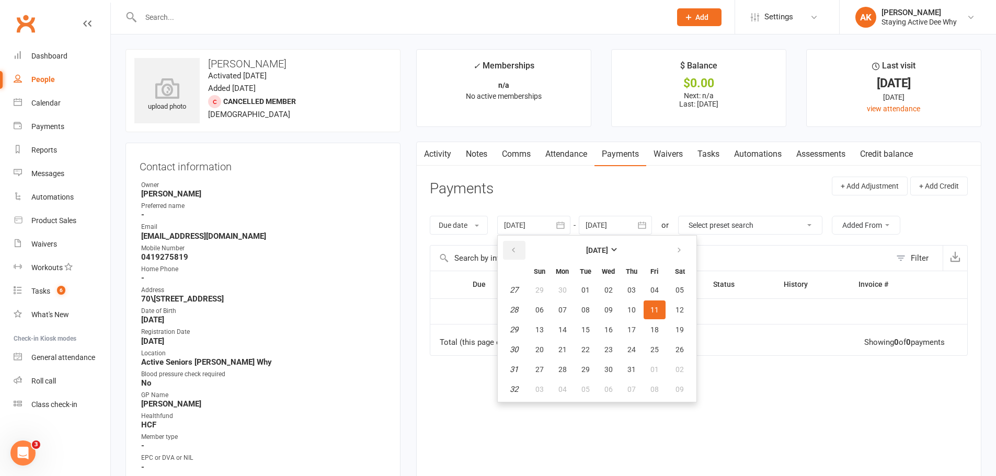
click at [519, 248] on button "button" at bounding box center [514, 250] width 22 height 19
click at [519, 249] on button "button" at bounding box center [514, 250] width 22 height 19
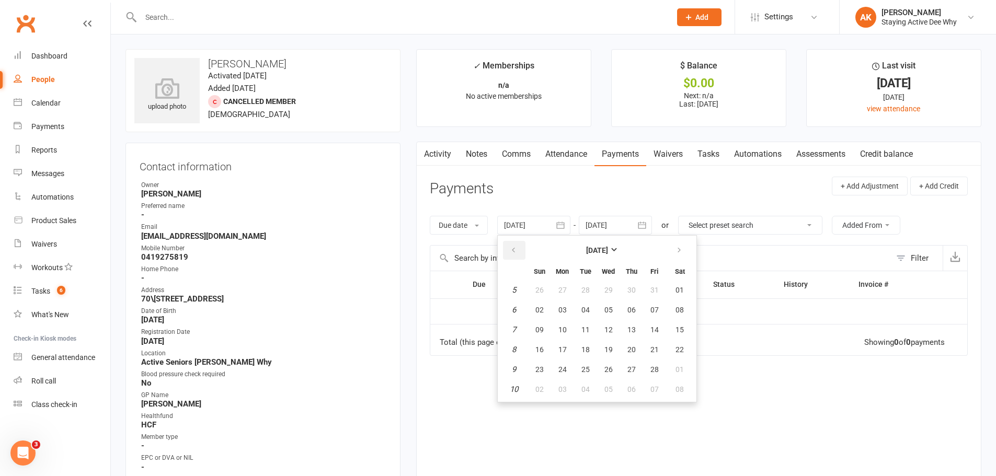
click at [519, 249] on button "button" at bounding box center [514, 250] width 22 height 19
click at [558, 303] on button "09" at bounding box center [562, 310] width 22 height 19
type input "09 Dec 2024"
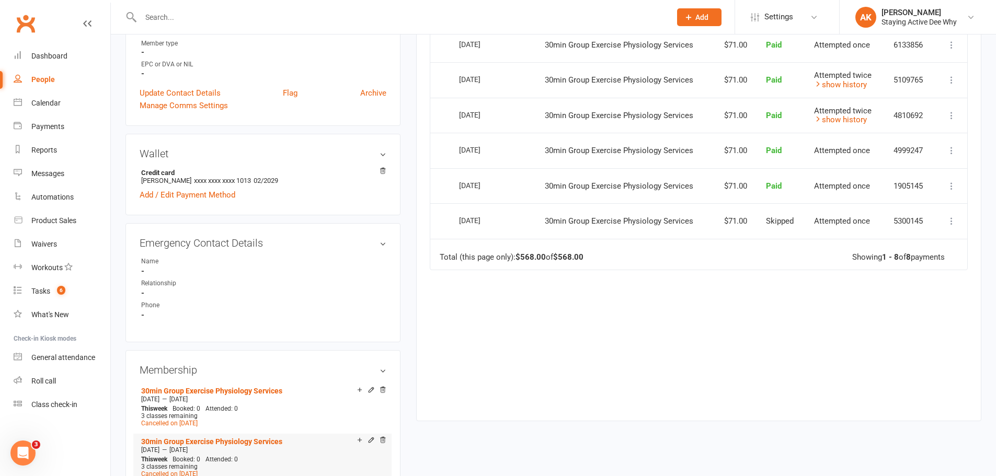
scroll to position [523, 0]
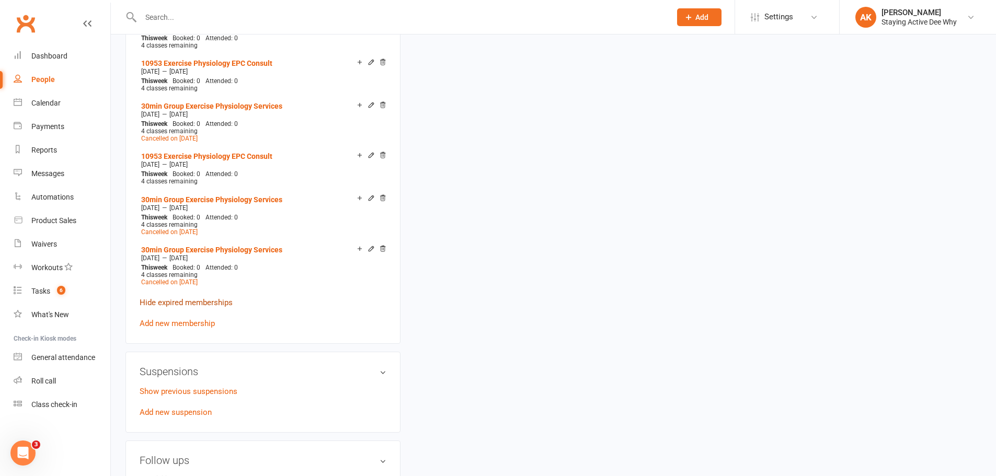
click at [183, 298] on link "Hide expired memberships" at bounding box center [186, 302] width 93 height 9
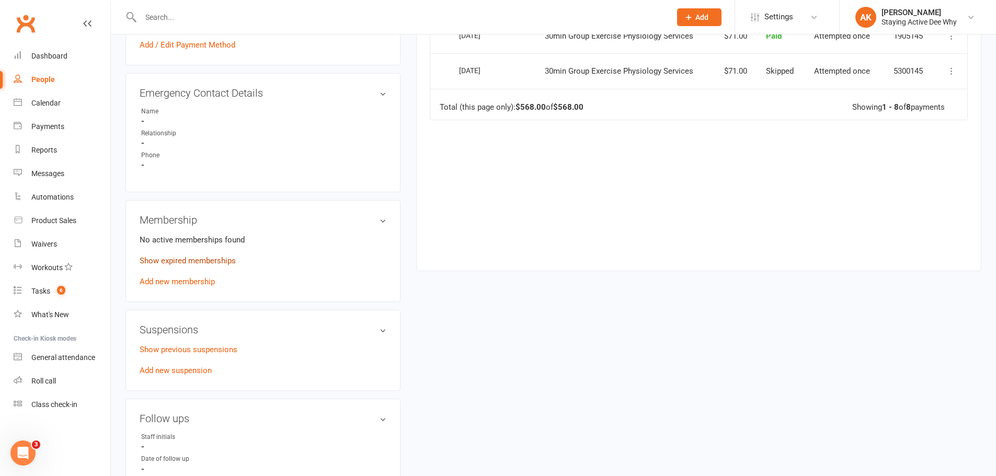
scroll to position [428, 0]
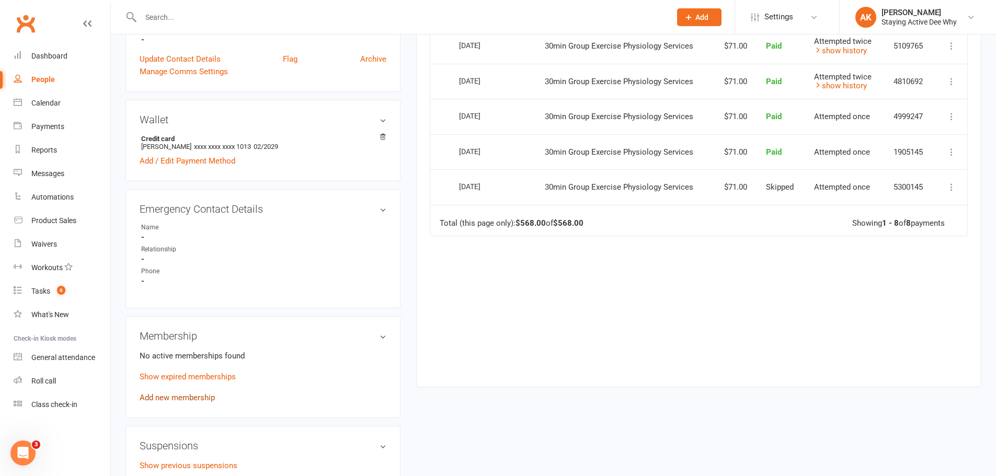
click at [180, 401] on link "Add new membership" at bounding box center [177, 397] width 75 height 9
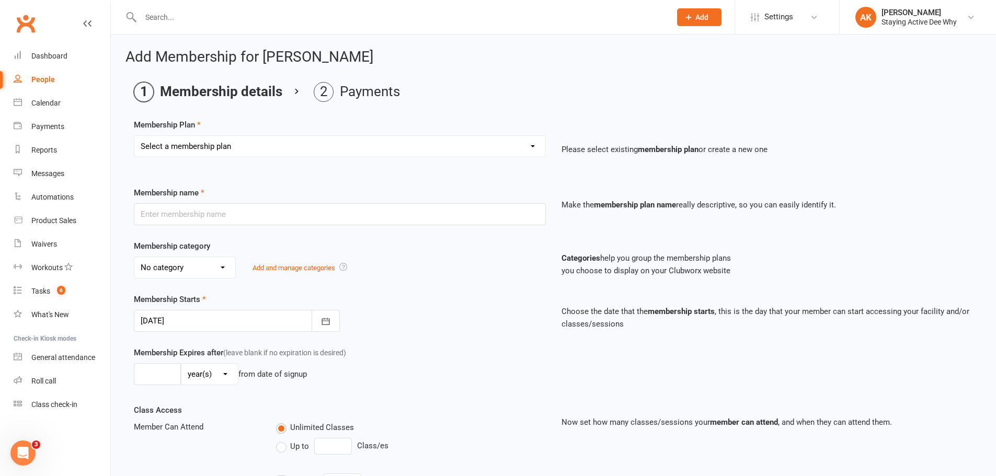
click at [256, 145] on select "Select a membership plan Create new Membership Plan 01 10953 Exercise Physiolog…" at bounding box center [339, 146] width 411 height 21
select select "6"
click at [134, 136] on select "Select a membership plan Create new Membership Plan 01 10953 Exercise Physiolog…" at bounding box center [339, 146] width 411 height 21
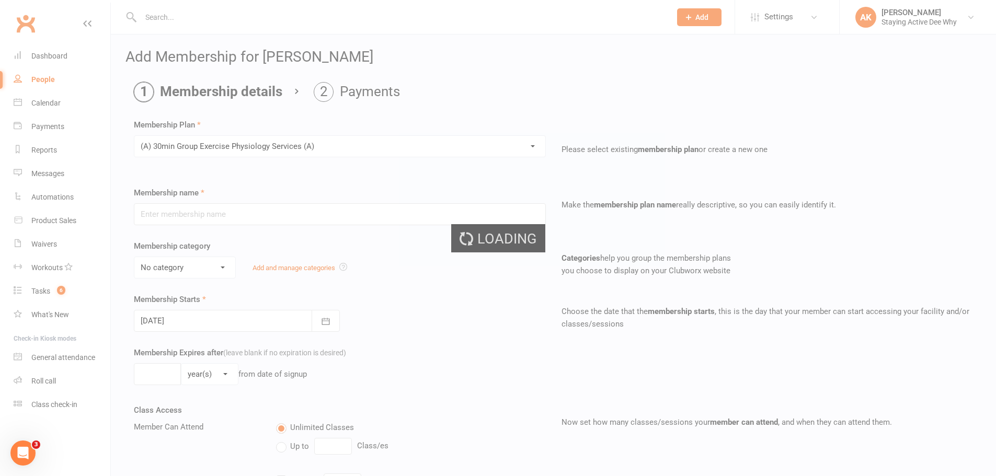
type input "(A) 30min Group Exercise Physiology Services (A)"
select select "0"
type input "0"
type input "3"
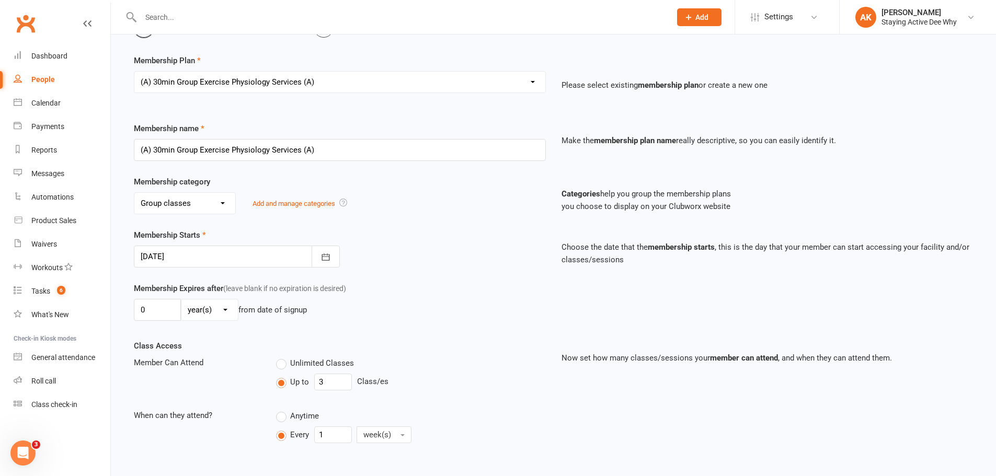
scroll to position [105, 0]
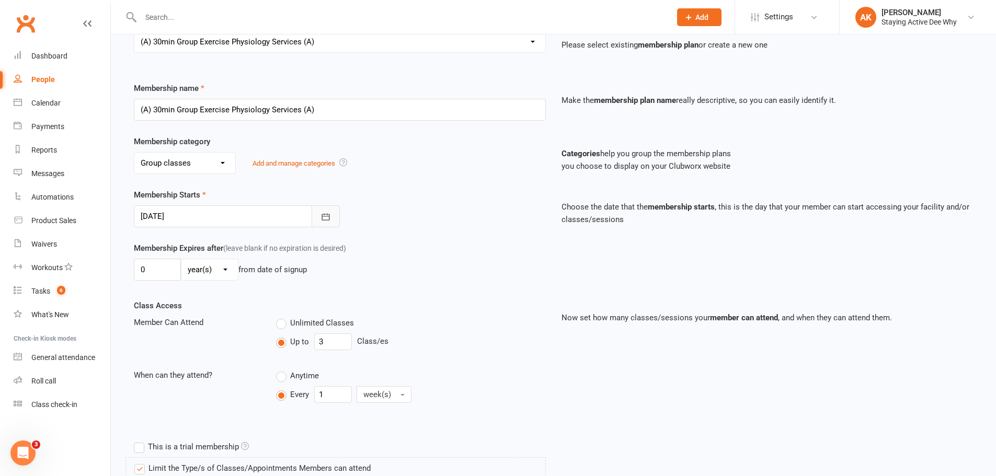
click at [324, 214] on icon "button" at bounding box center [325, 216] width 8 height 7
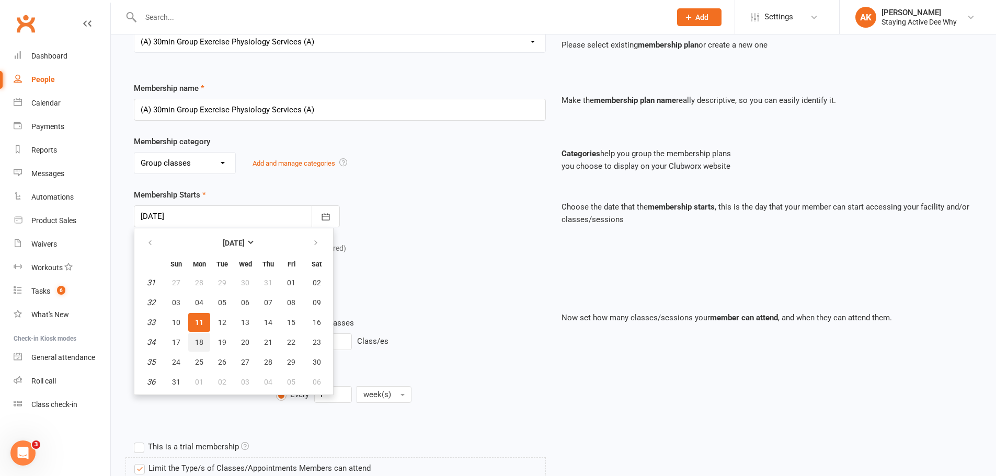
click at [194, 342] on button "18" at bounding box center [199, 342] width 22 height 19
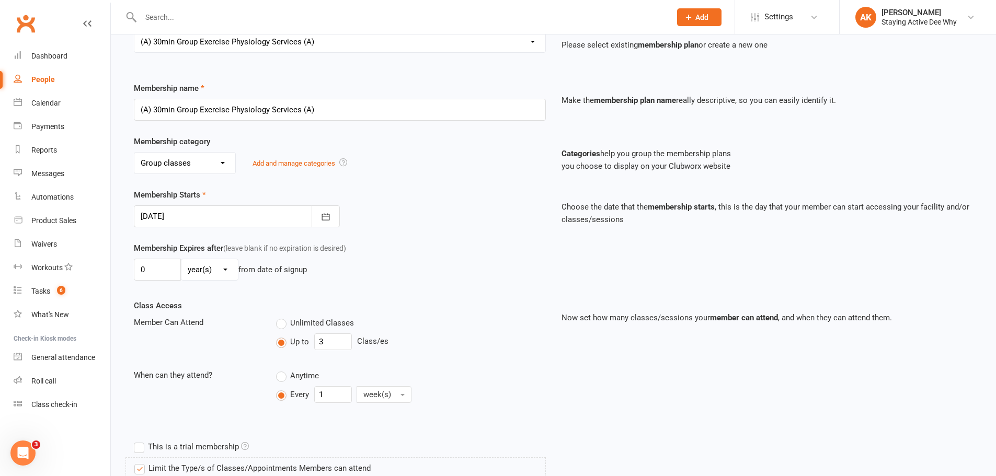
type input "18 Aug 2025"
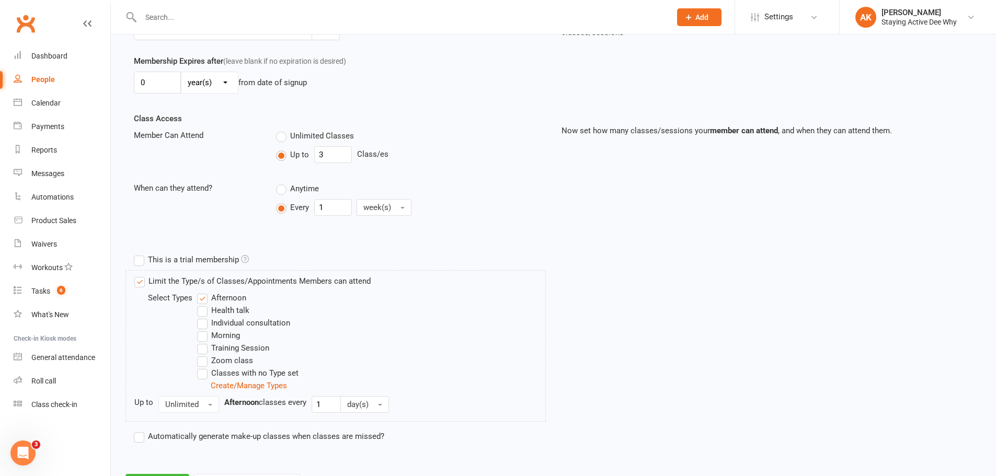
scroll to position [341, 0]
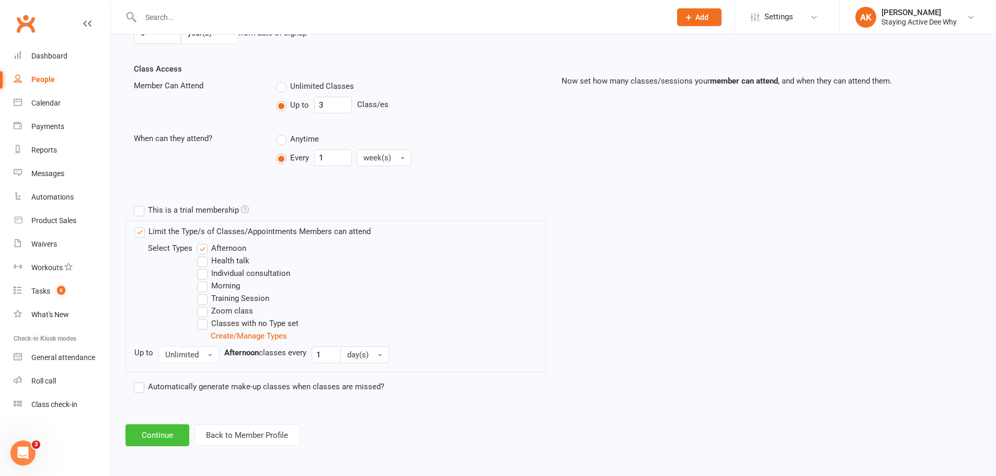
click at [161, 430] on button "Continue" at bounding box center [157, 435] width 64 height 22
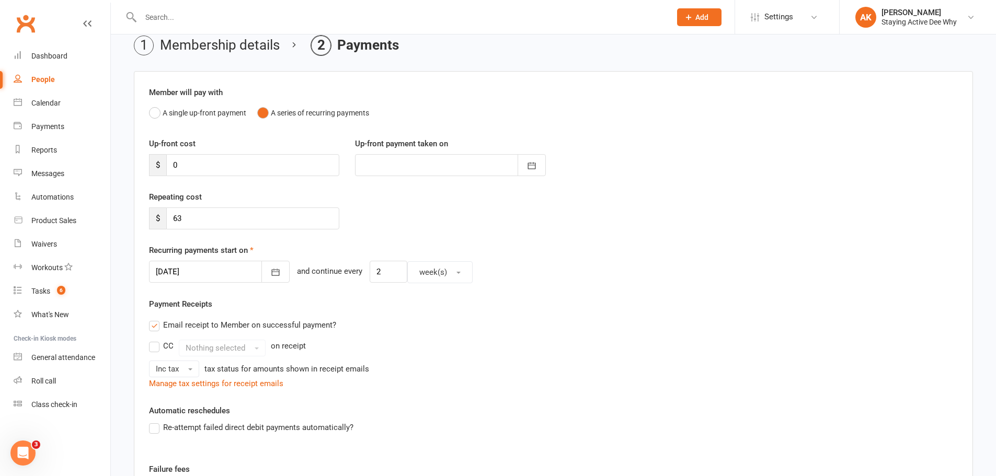
scroll to position [105, 0]
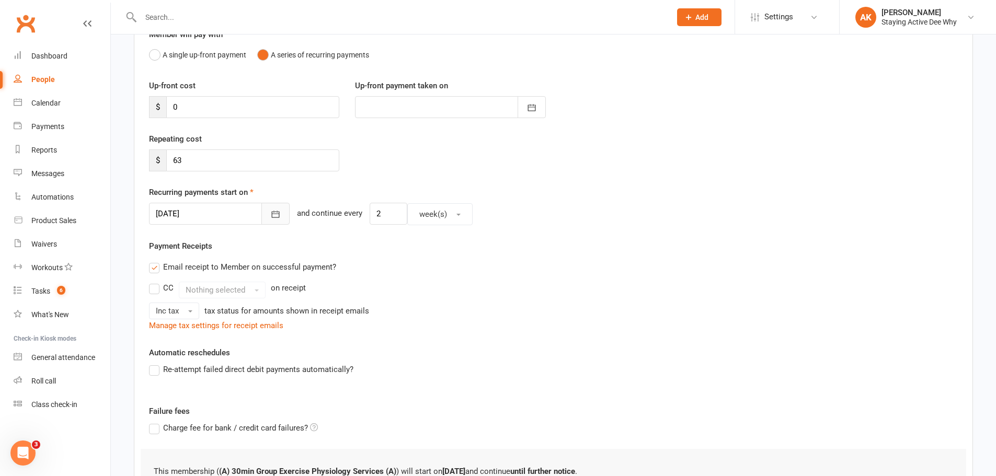
click at [270, 211] on icon "button" at bounding box center [275, 214] width 10 height 10
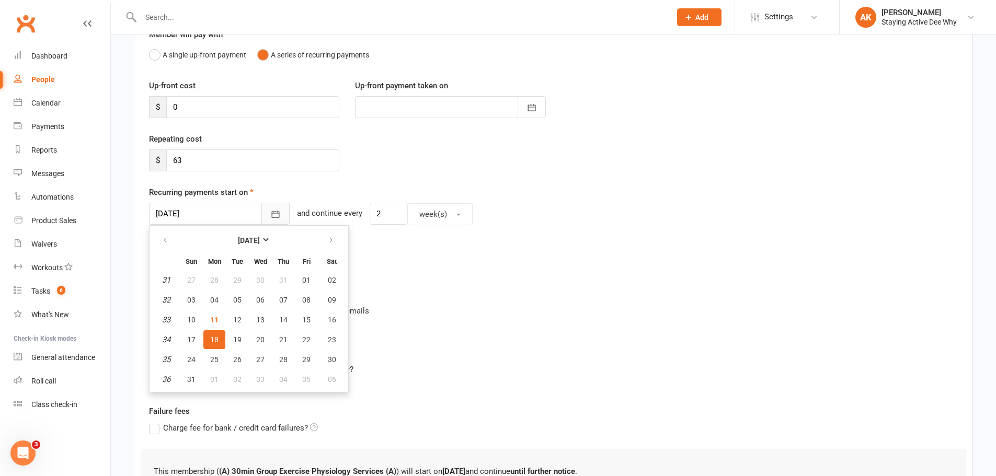
click at [270, 211] on icon "button" at bounding box center [275, 214] width 10 height 10
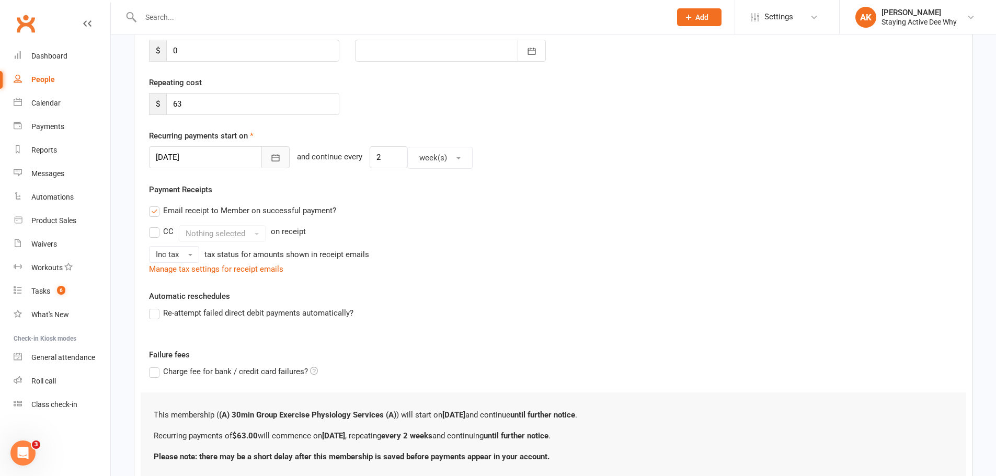
scroll to position [242, 0]
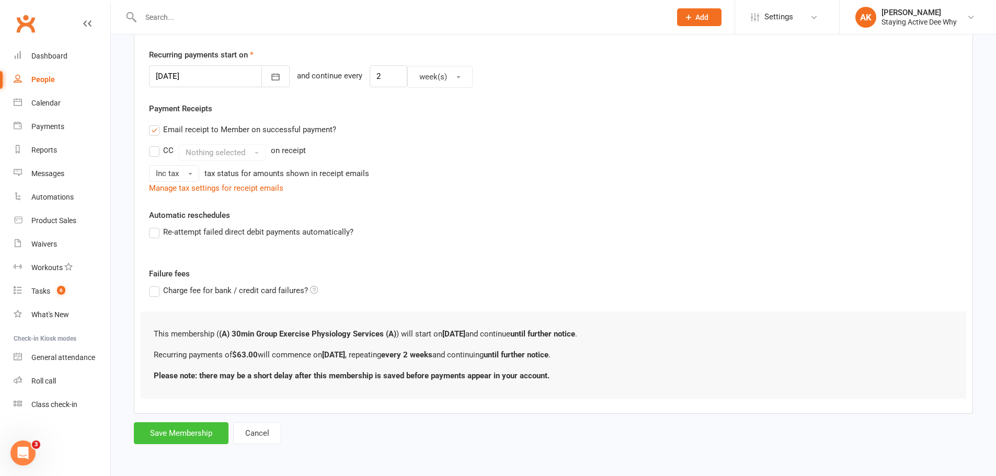
click at [181, 435] on button "Save Membership" at bounding box center [181, 433] width 95 height 22
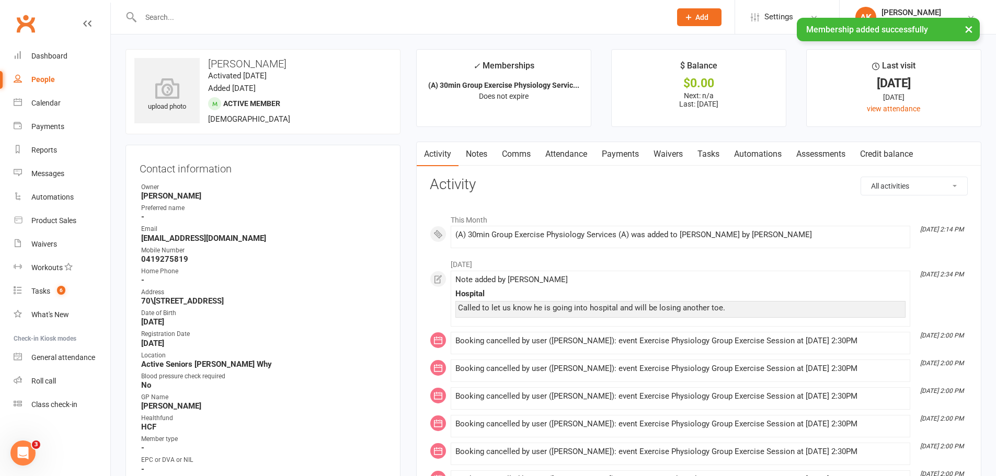
click at [469, 152] on link "Notes" at bounding box center [476, 154] width 36 height 24
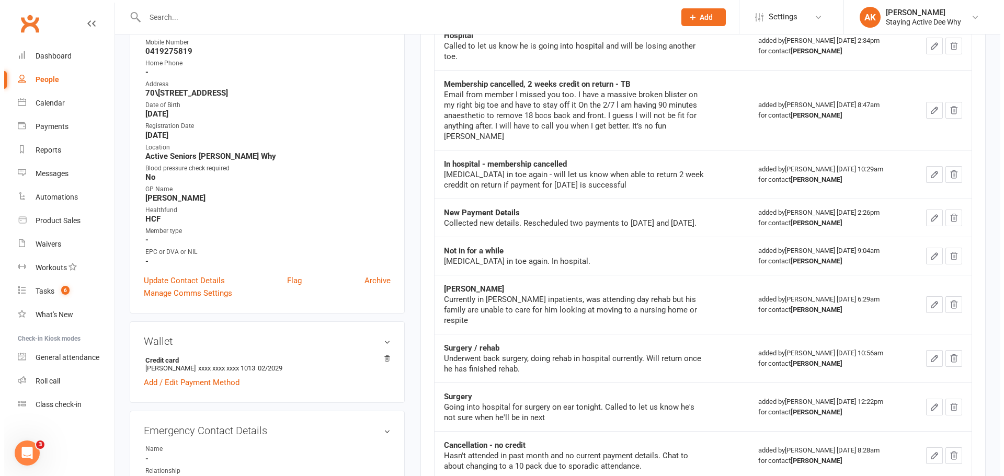
scroll to position [209, 0]
click at [294, 284] on link "Flag" at bounding box center [290, 279] width 15 height 13
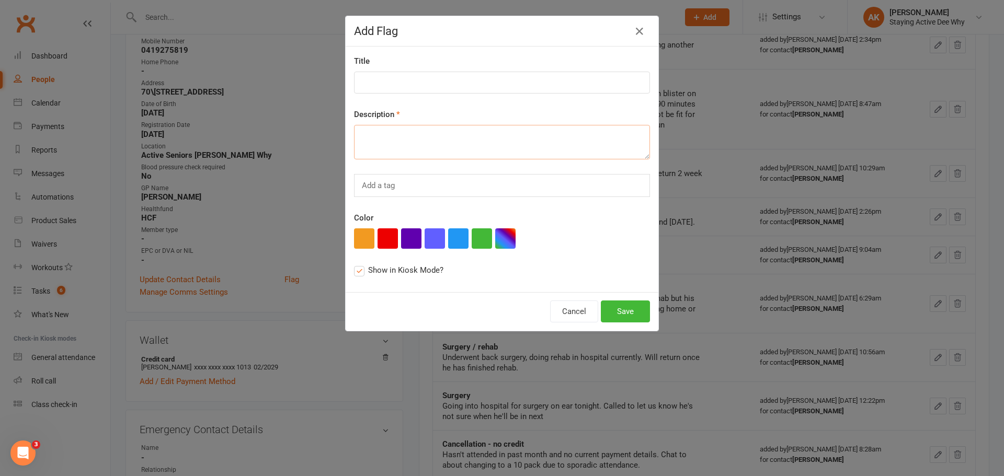
click at [408, 128] on textarea at bounding box center [502, 142] width 296 height 34
type textarea "Returning - Just focus on UL as he has amputee to toe"
click at [617, 313] on button "Save" at bounding box center [625, 312] width 49 height 22
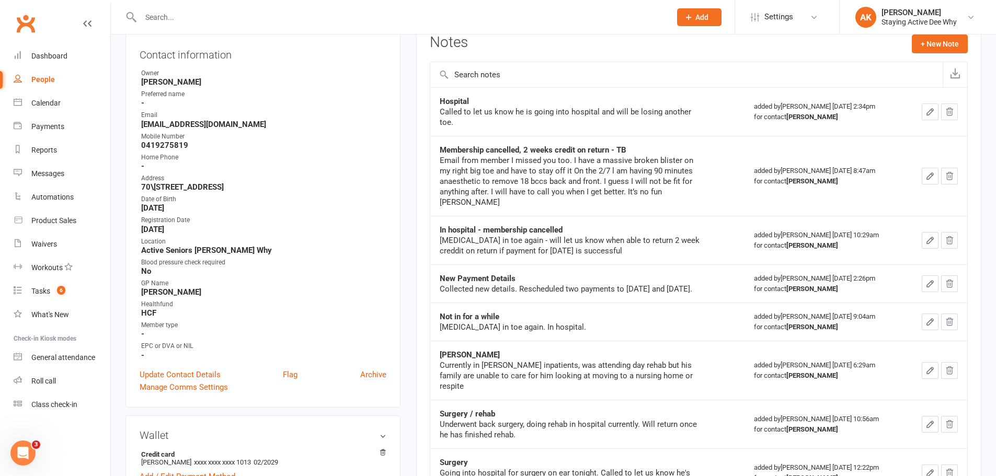
scroll to position [0, 0]
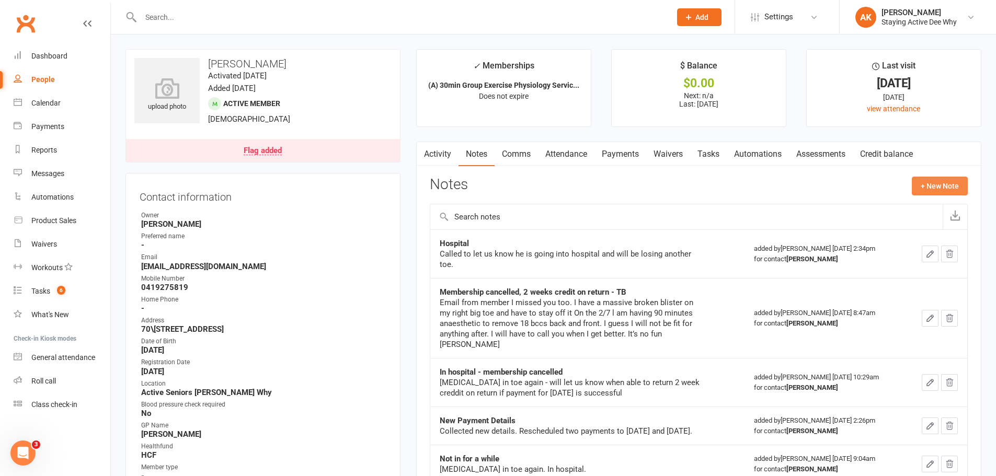
click at [945, 182] on button "+ New Note" at bounding box center [940, 186] width 56 height 19
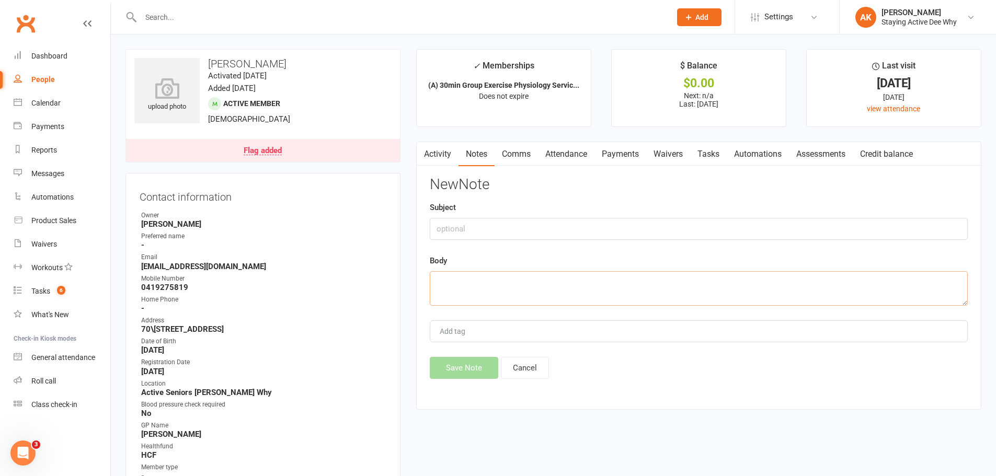
click at [537, 281] on textarea at bounding box center [699, 288] width 538 height 34
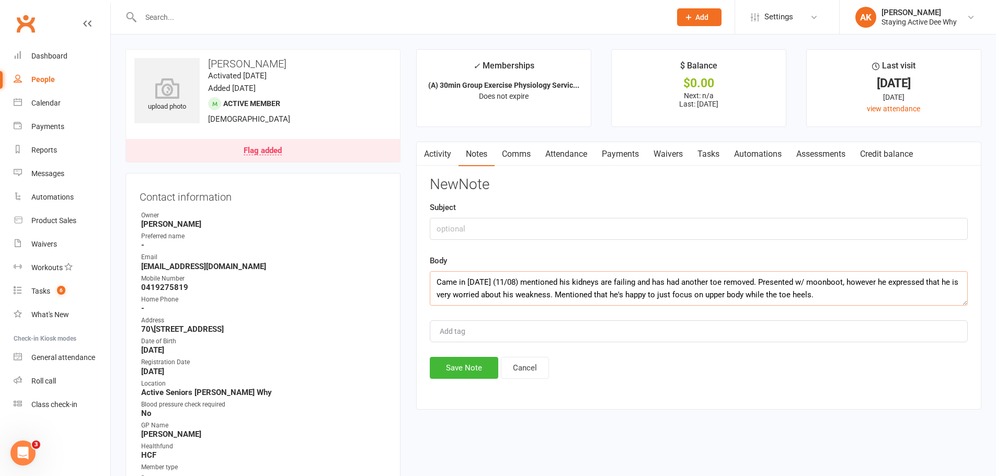
type textarea "Came in today (11/08) mentioned his kidneys are failing and has had another toe…"
click at [475, 229] on input "text" at bounding box center [699, 229] width 538 height 22
type input "Update 11/08/25"
click at [457, 363] on button "Save Note" at bounding box center [464, 368] width 68 height 22
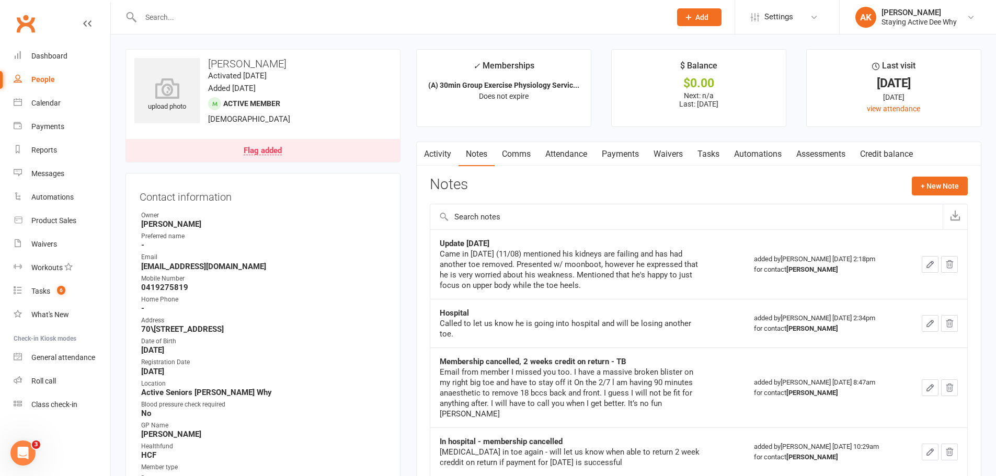
click at [609, 160] on link "Payments" at bounding box center [620, 154] width 52 height 24
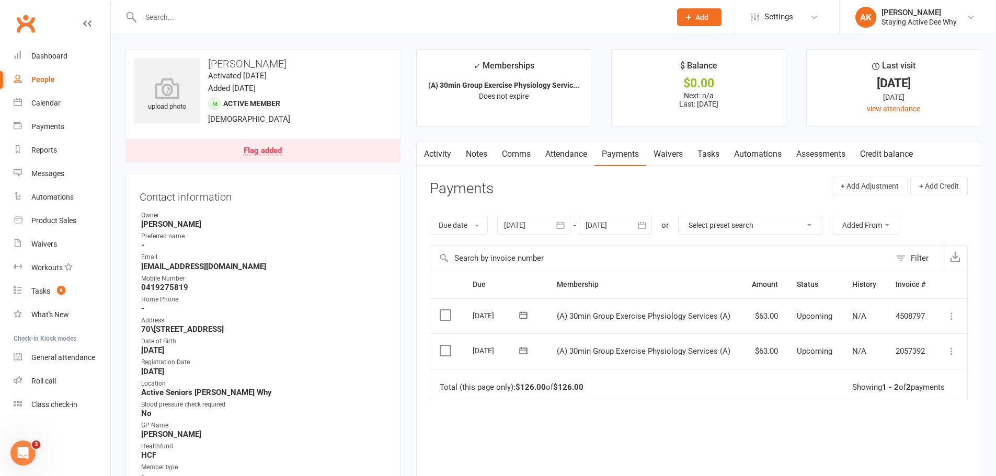
click at [948, 349] on icon at bounding box center [951, 351] width 10 height 10
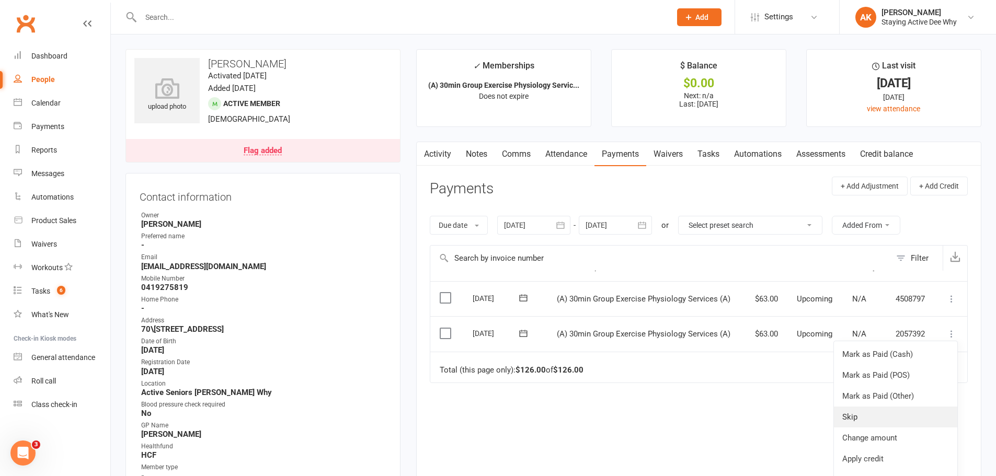
click at [874, 412] on link "Skip" at bounding box center [895, 417] width 123 height 21
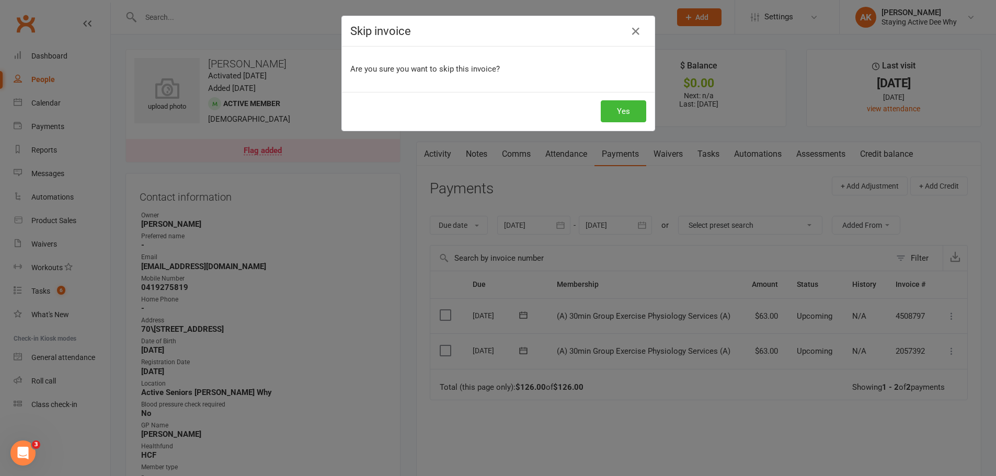
scroll to position [0, 0]
click at [626, 111] on button "Yes" at bounding box center [626, 111] width 45 height 22
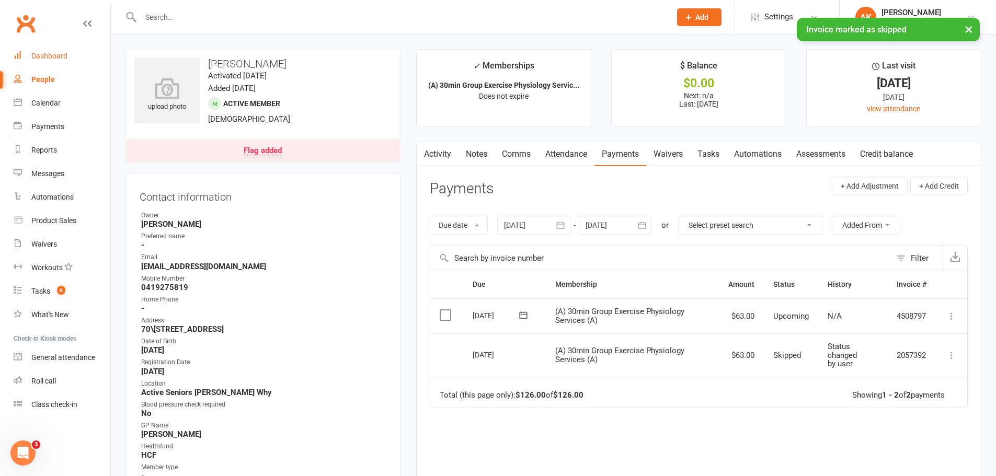
click at [67, 59] on link "Dashboard" at bounding box center [62, 56] width 97 height 24
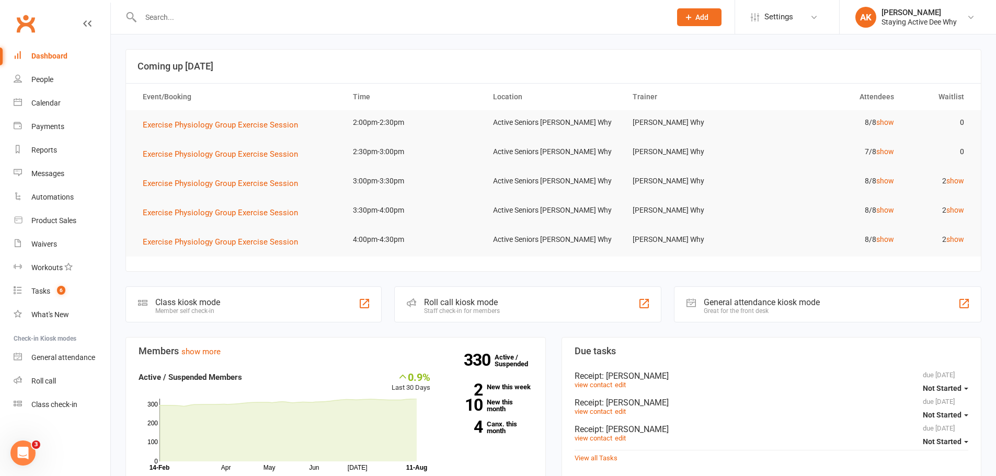
click at [256, 15] on input "text" at bounding box center [400, 17] width 526 height 15
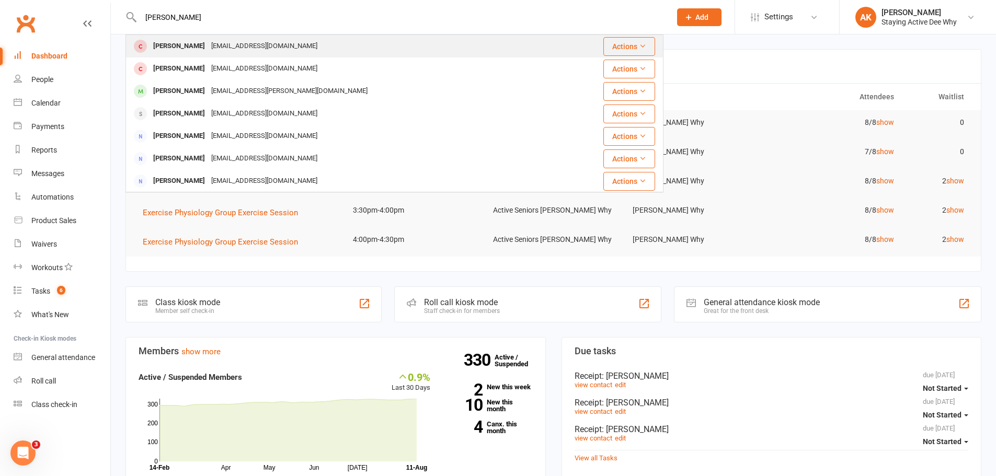
type input "tom huolohan"
click at [246, 47] on div "[EMAIL_ADDRESS][DOMAIN_NAME]" at bounding box center [264, 46] width 112 height 15
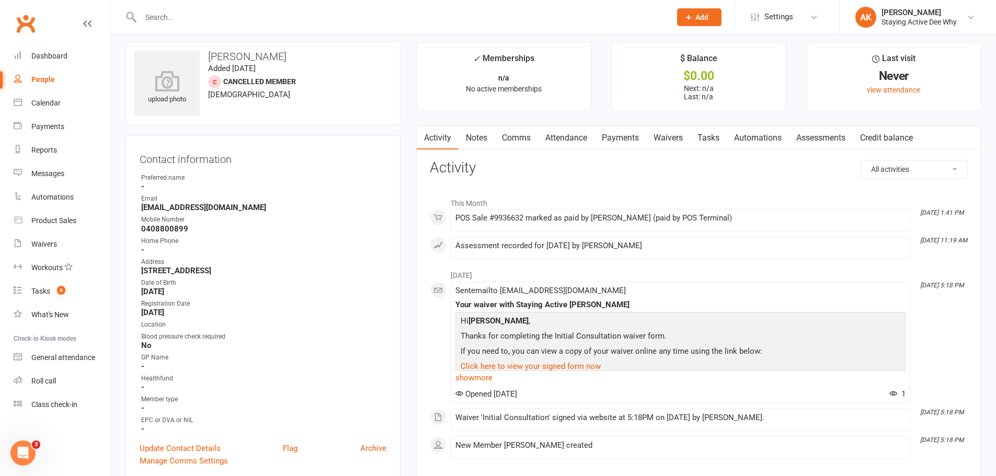
scroll to position [105, 0]
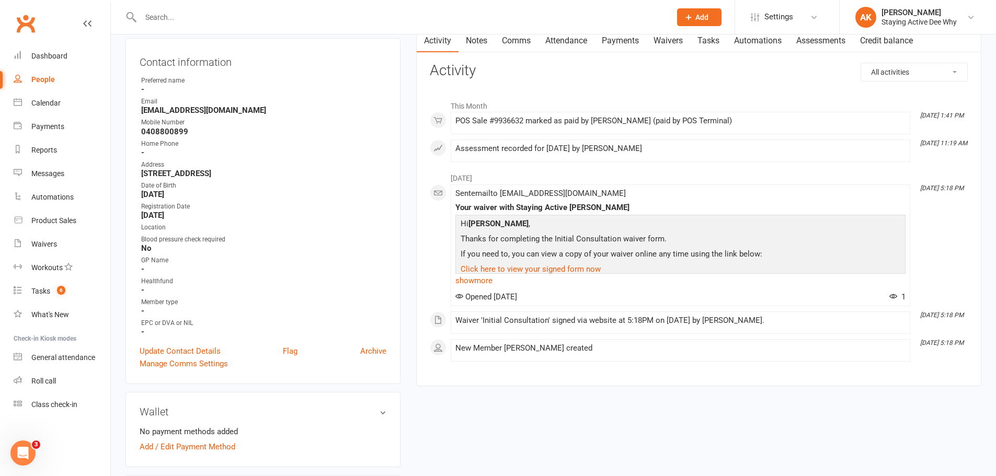
click at [322, 169] on strong "Unit 7 10 Lagoon Street Narrabeen NSW 2101" at bounding box center [263, 173] width 245 height 9
click at [321, 169] on strong "Unit 7 10 Lagoon Street Narrabeen NSW 2101" at bounding box center [263, 173] width 245 height 9
copy render-form-field "Unit 7 10 Lagoon Street Narrabeen NSW 2101"
click at [206, 195] on strong "September 11, 1957" at bounding box center [263, 194] width 245 height 9
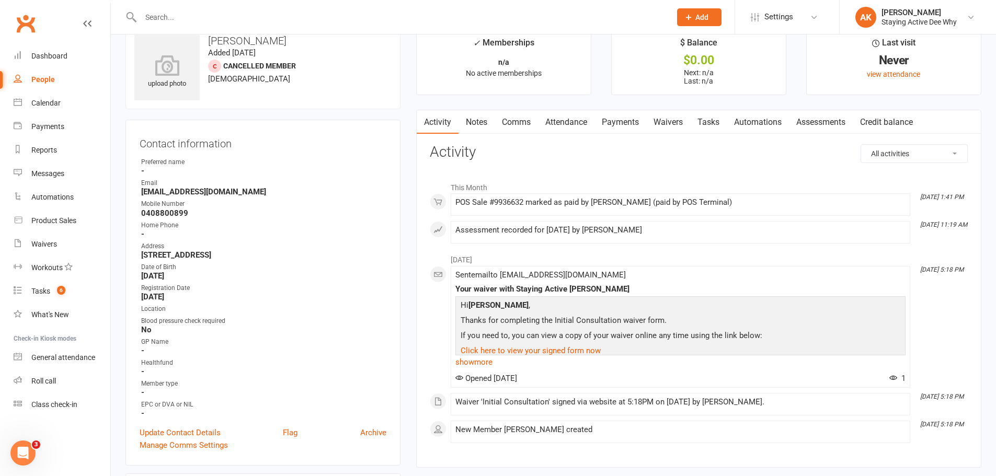
scroll to position [0, 0]
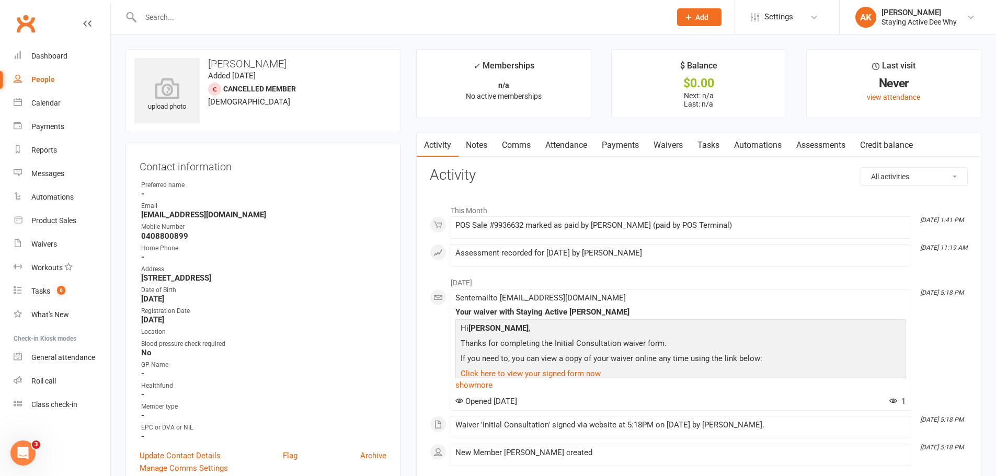
click at [697, 149] on link "Tasks" at bounding box center [708, 145] width 37 height 24
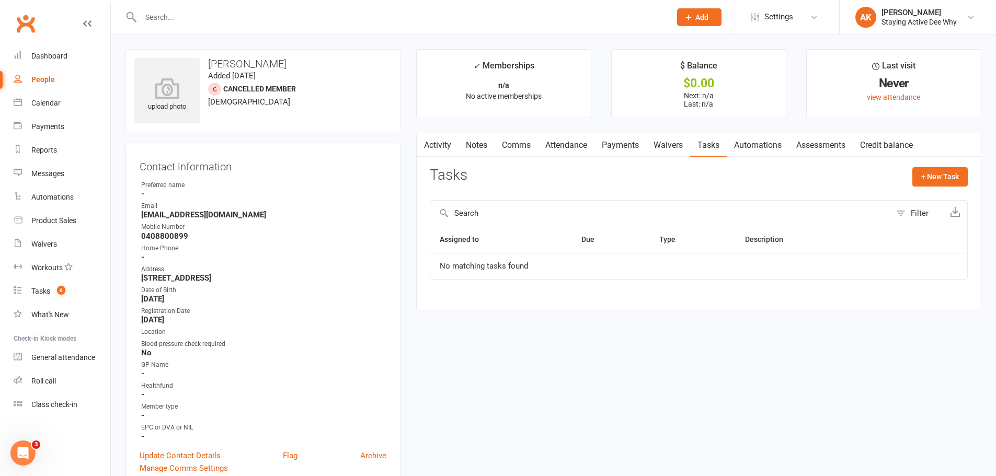
click at [677, 150] on link "Waivers" at bounding box center [668, 145] width 44 height 24
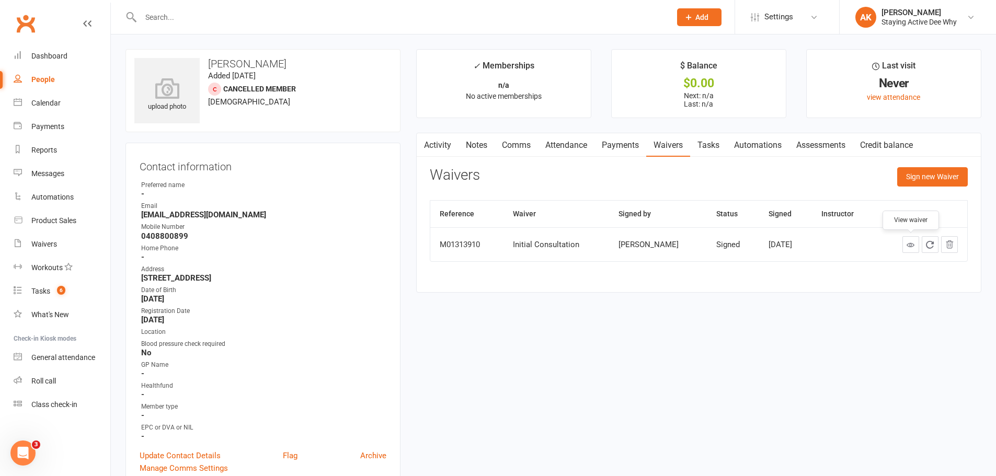
click at [912, 242] on icon at bounding box center [910, 245] width 8 height 8
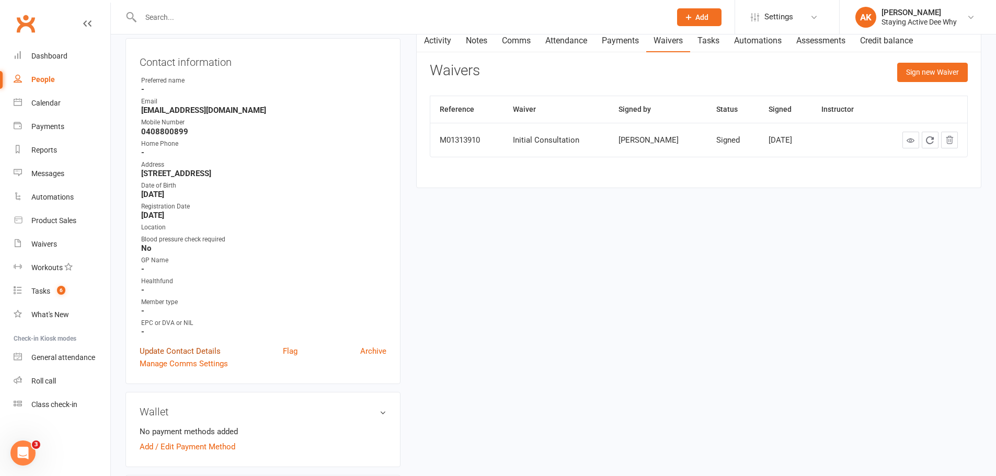
click at [177, 353] on link "Update Contact Details" at bounding box center [180, 351] width 81 height 13
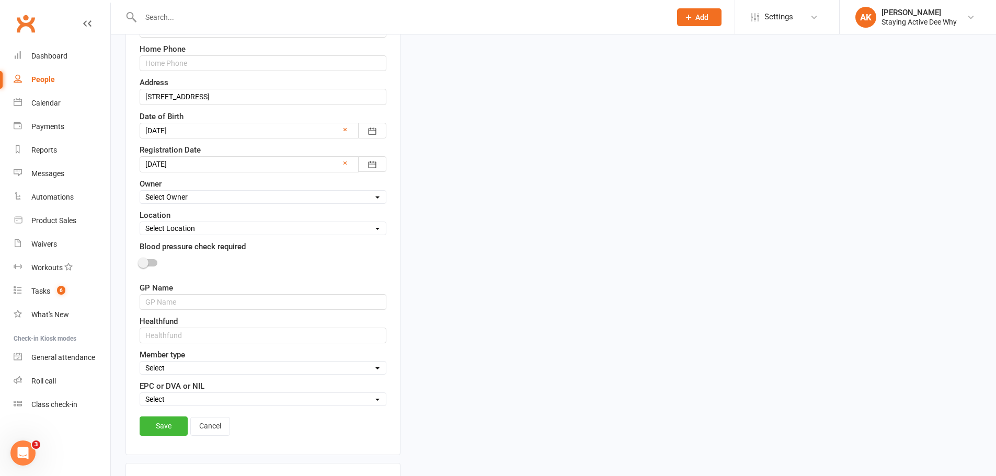
scroll to position [310, 0]
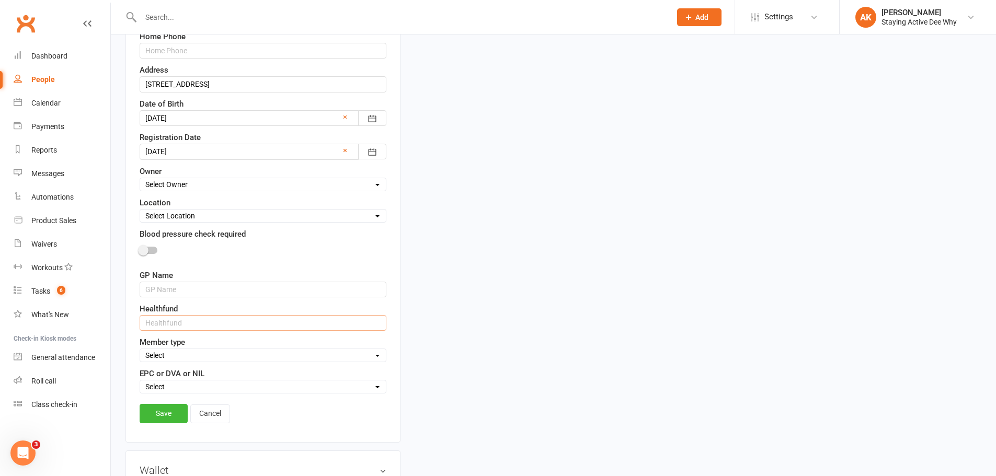
click at [186, 321] on input "text" at bounding box center [263, 323] width 247 height 16
type input "NIB"
click at [182, 294] on input "text" at bounding box center [263, 290] width 247 height 16
type input "Dr Edward Lurie"
click at [184, 349] on div "Select In centre supervised group exercise sessions Home exercise program 1-1's…" at bounding box center [263, 356] width 247 height 14
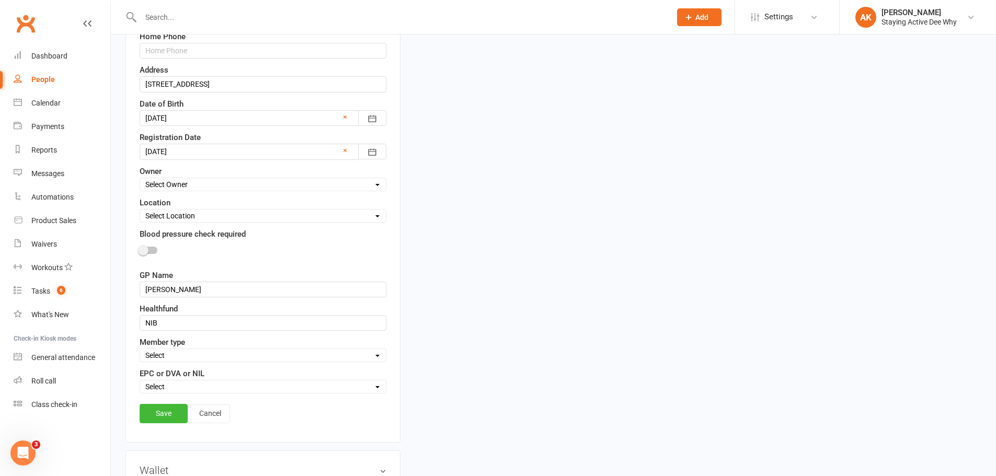
click at [176, 359] on select "Select In centre supervised group exercise sessions Home exercise program 1-1's…" at bounding box center [263, 355] width 246 height 11
select select "In centre supervised group exercise sessions"
click at [140, 351] on select "Select In centre supervised group exercise sessions Home exercise program 1-1's…" at bounding box center [263, 355] width 246 height 11
click at [168, 403] on div "Contact information First Name Thomas Preferred name Last Name Huolohan Email T…" at bounding box center [262, 137] width 275 height 611
click at [161, 415] on link "Save" at bounding box center [164, 413] width 48 height 19
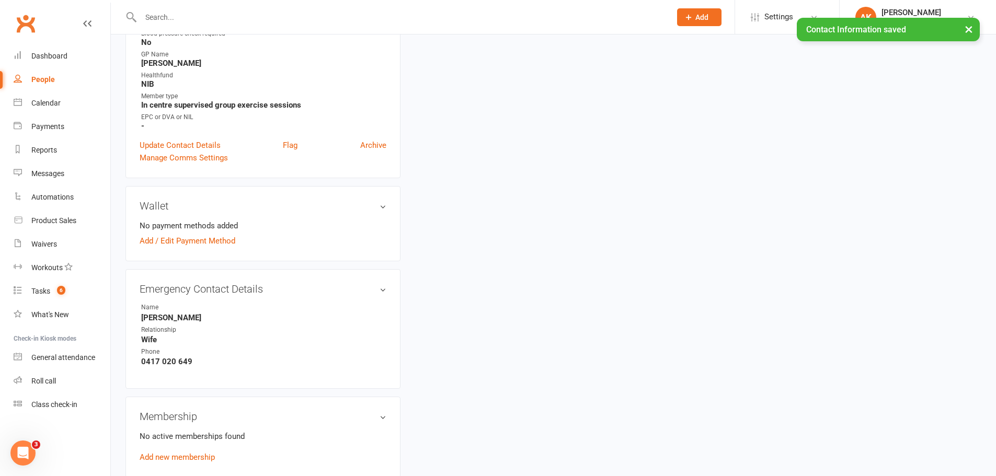
scroll to position [0, 0]
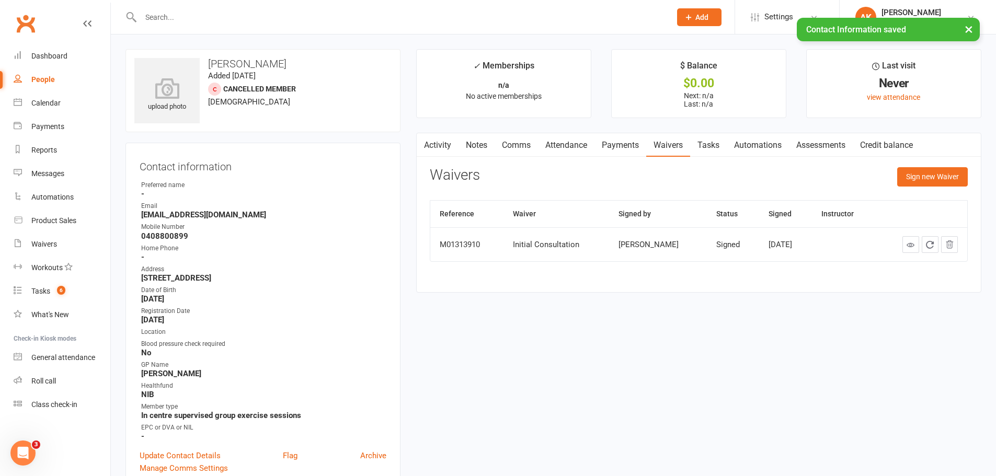
click at [434, 141] on link "Activity" at bounding box center [438, 145] width 42 height 24
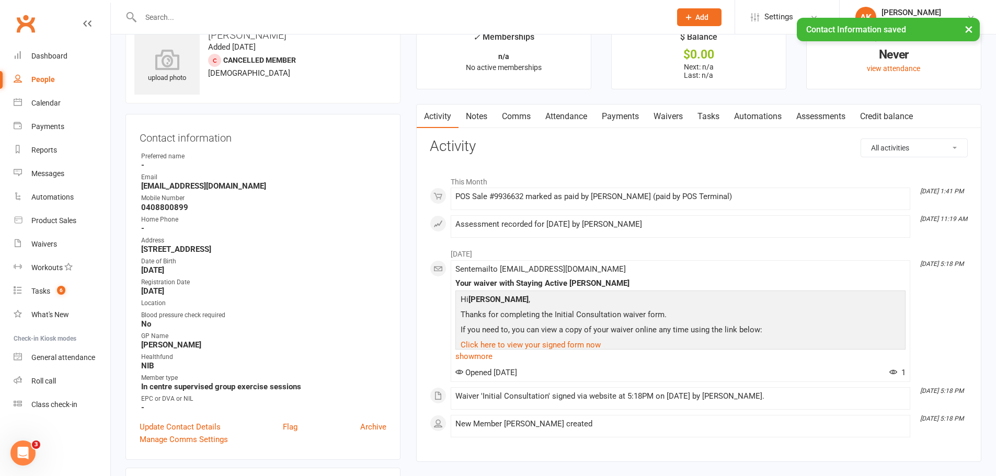
scroll to position [52, 0]
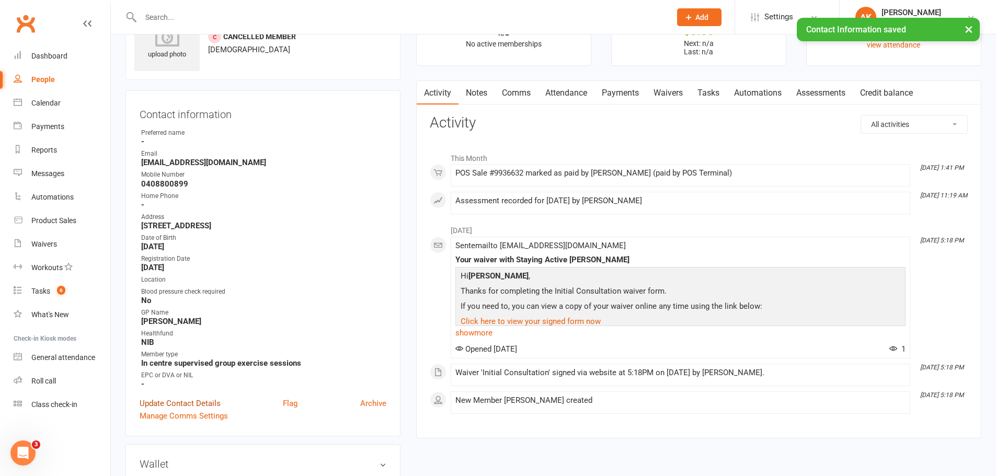
click at [166, 399] on link "Update Contact Details" at bounding box center [180, 403] width 81 height 13
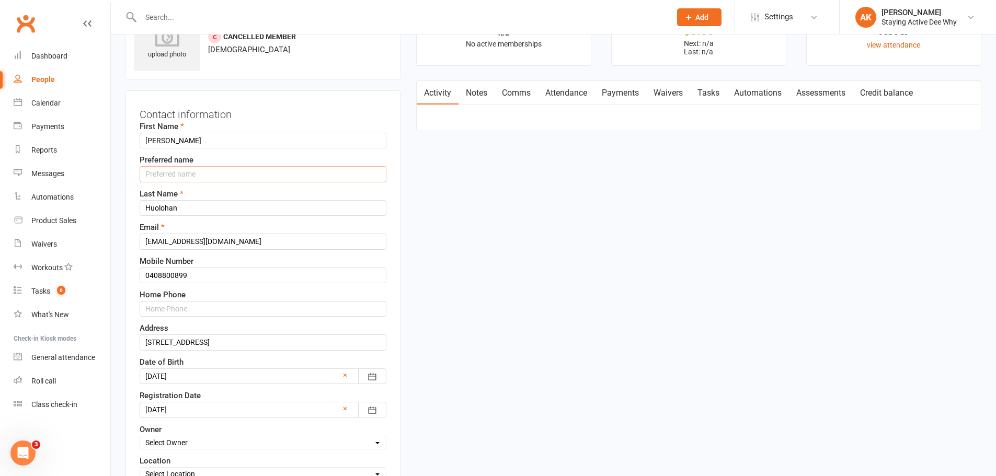
click at [209, 176] on input "text" at bounding box center [263, 174] width 247 height 16
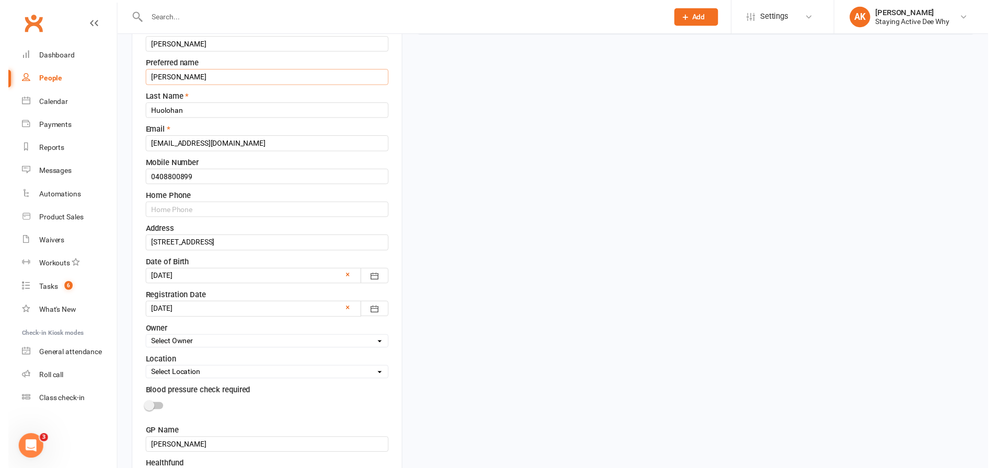
scroll to position [470, 0]
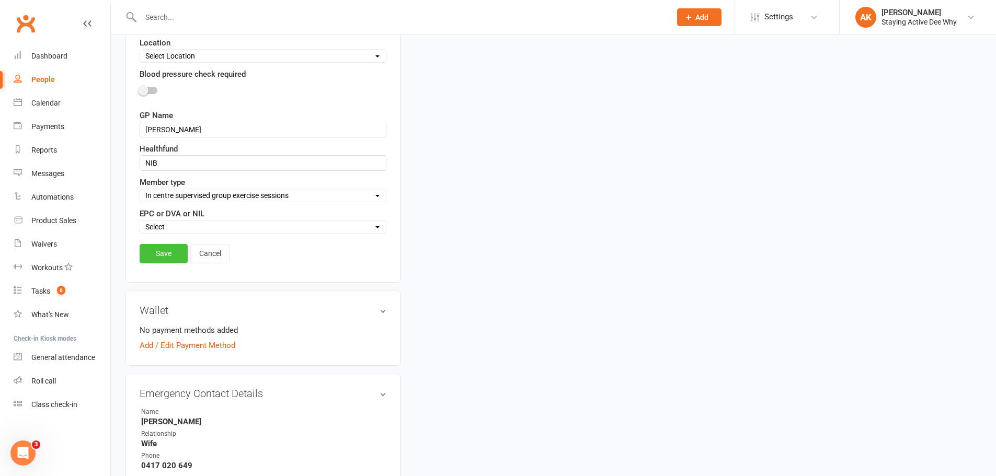
type input "Tom"
click at [170, 254] on link "Save" at bounding box center [164, 253] width 48 height 19
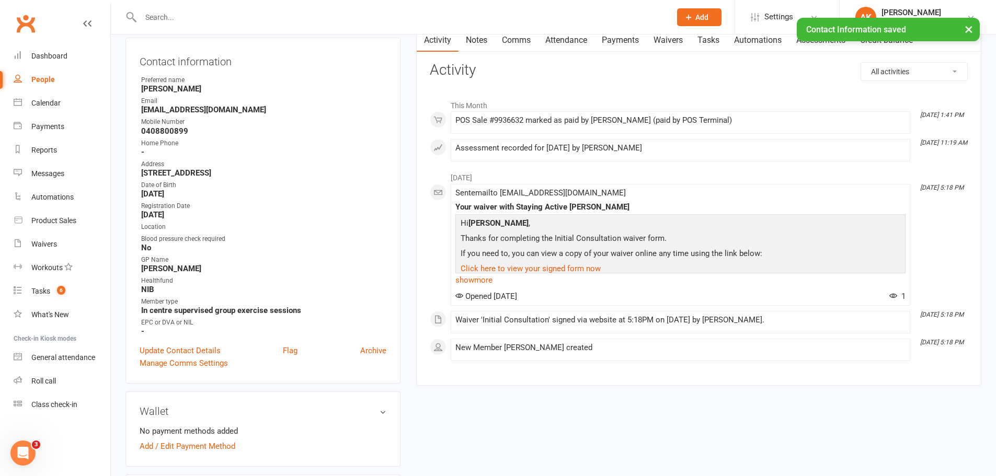
scroll to position [0, 0]
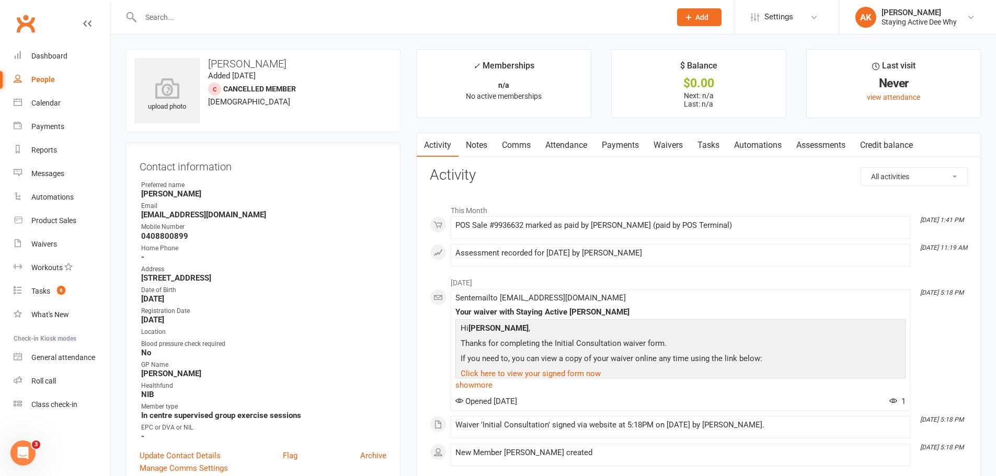
click at [820, 150] on link "Assessments" at bounding box center [821, 145] width 64 height 24
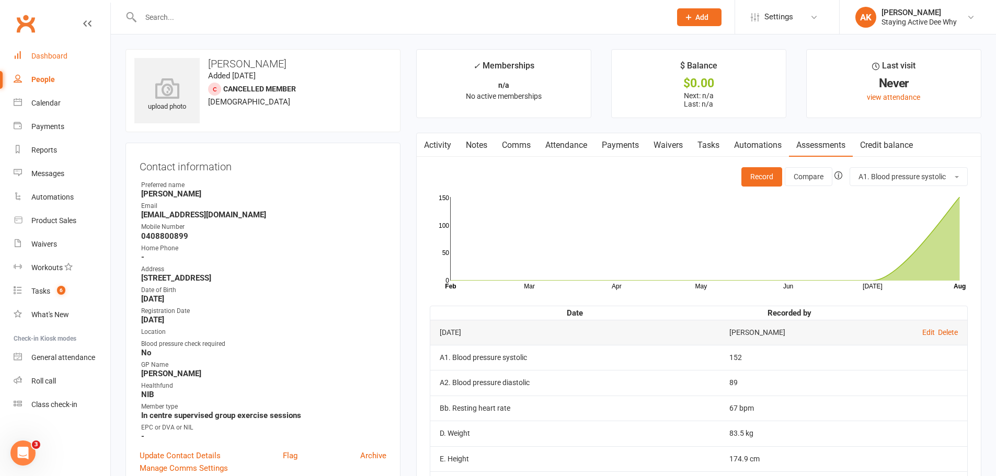
click at [74, 55] on link "Dashboard" at bounding box center [62, 56] width 97 height 24
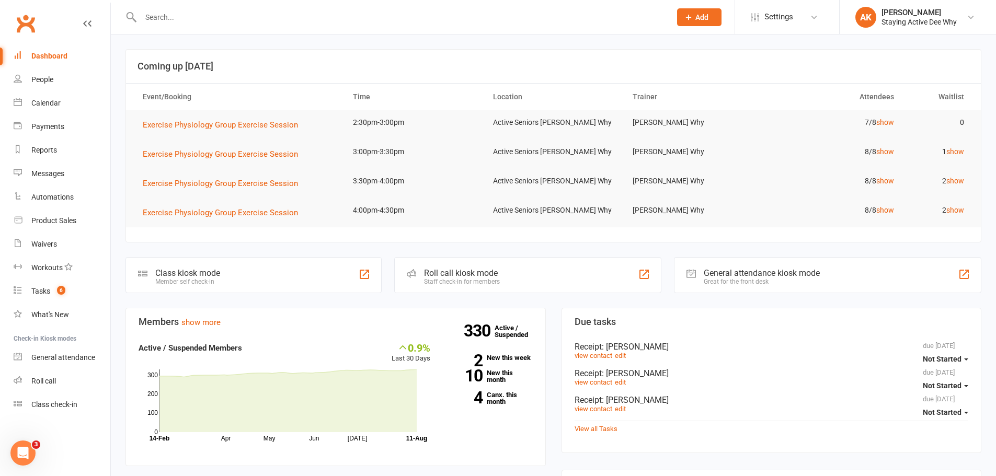
click at [198, 14] on input "text" at bounding box center [400, 17] width 526 height 15
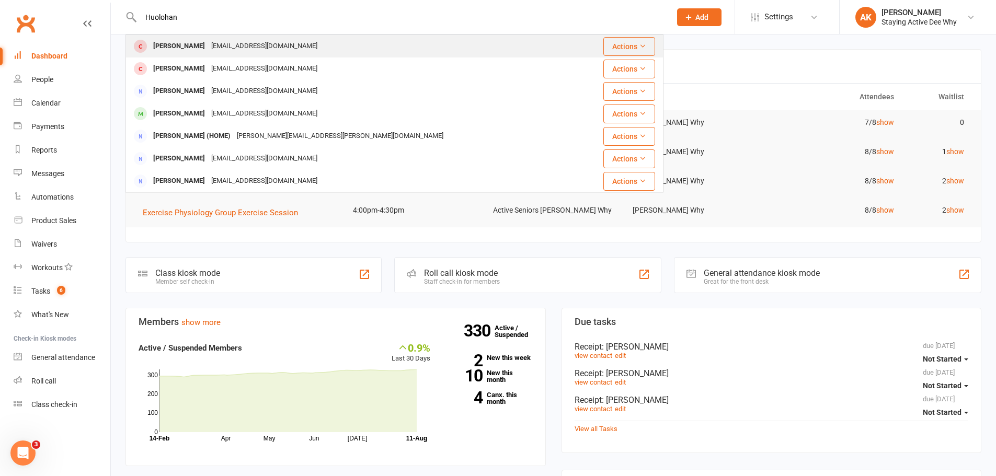
type input "Huolohan"
click at [187, 55] on div "Thomas Huolohan Tphuolohan@gmail.com" at bounding box center [352, 46] width 452 height 21
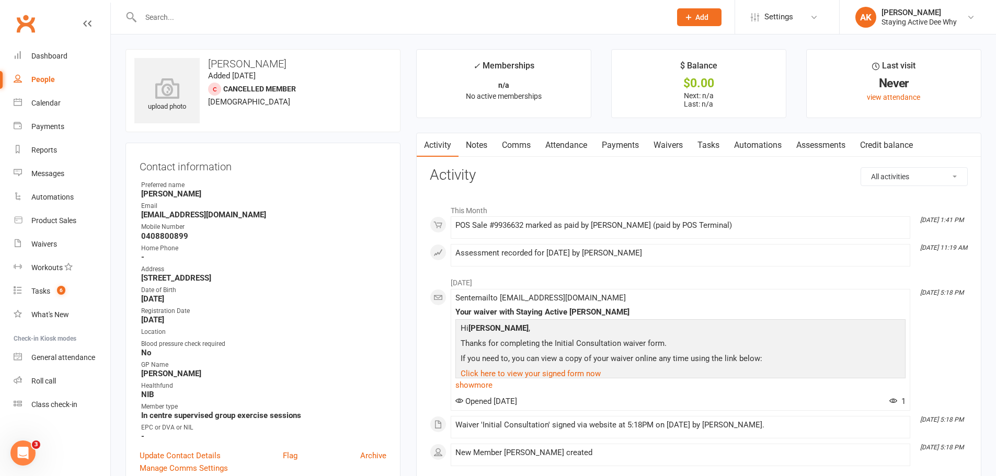
click at [204, 213] on strong "[EMAIL_ADDRESS][DOMAIN_NAME]" at bounding box center [263, 214] width 245 height 9
copy render-form-field "[EMAIL_ADDRESS][DOMAIN_NAME]"
click at [177, 20] on input "text" at bounding box center [400, 17] width 526 height 15
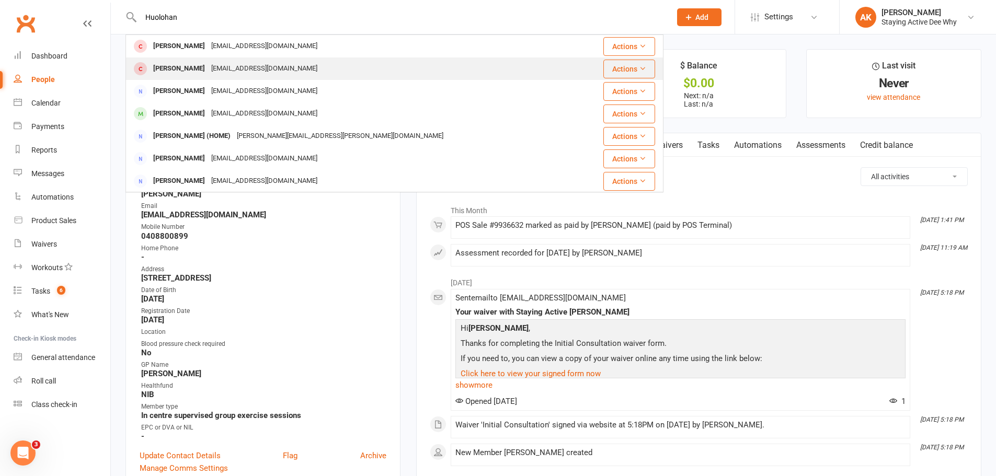
type input "Huolohan"
click at [179, 66] on div "[PERSON_NAME]" at bounding box center [179, 68] width 58 height 15
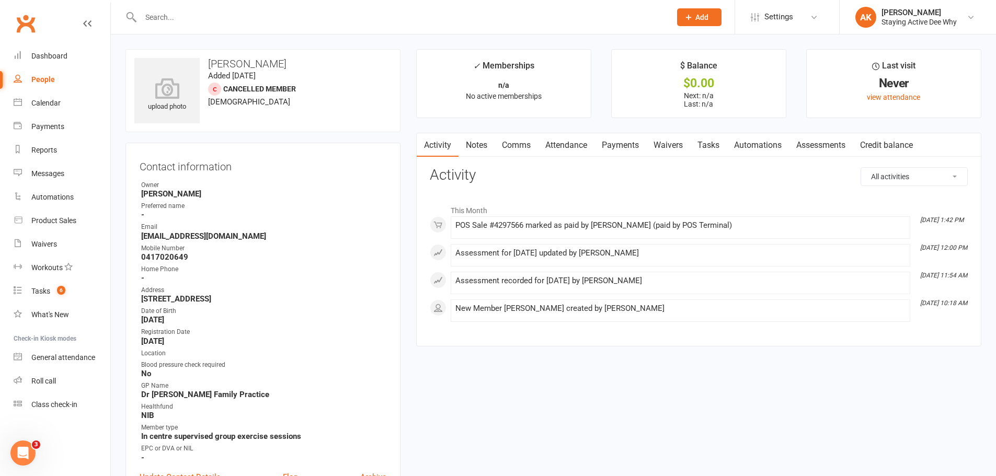
click at [202, 236] on strong "[EMAIL_ADDRESS][DOMAIN_NAME]" at bounding box center [263, 236] width 245 height 9
copy render-form-field "[EMAIL_ADDRESS][DOMAIN_NAME]"
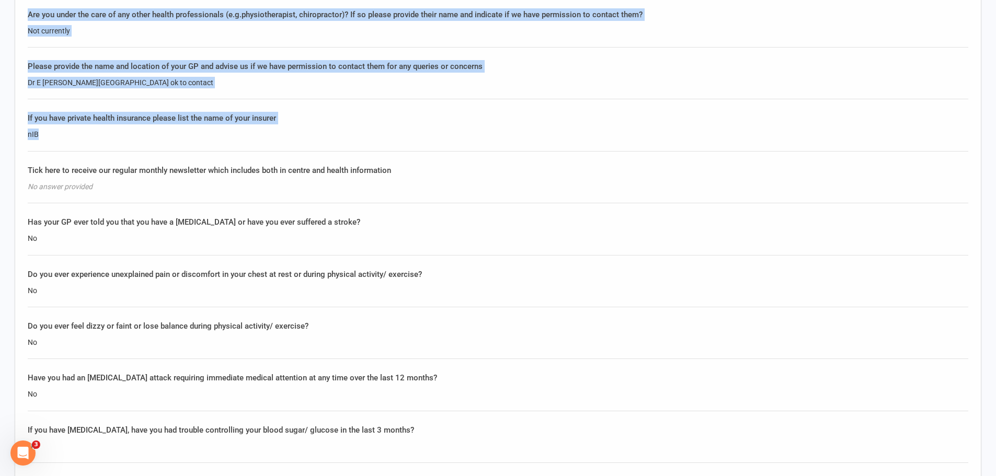
scroll to position [1673, 0]
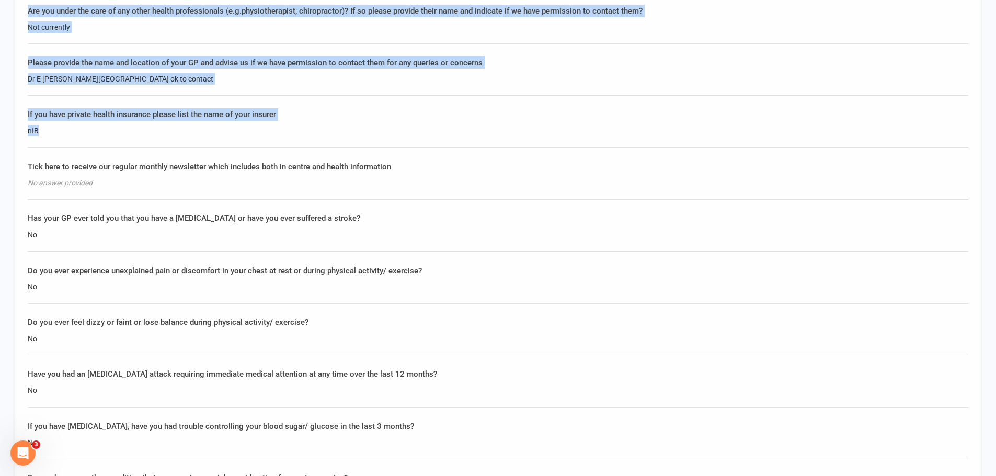
drag, startPoint x: 79, startPoint y: 130, endPoint x: 121, endPoint y: 140, distance: 43.6
click at [121, 139] on div "If you have private health insurance please list the name of your insurer nIB" at bounding box center [498, 127] width 940 height 39
click at [125, 70] on div "Please provide the name and location of your GP and advise us if we have permis…" at bounding box center [498, 75] width 940 height 39
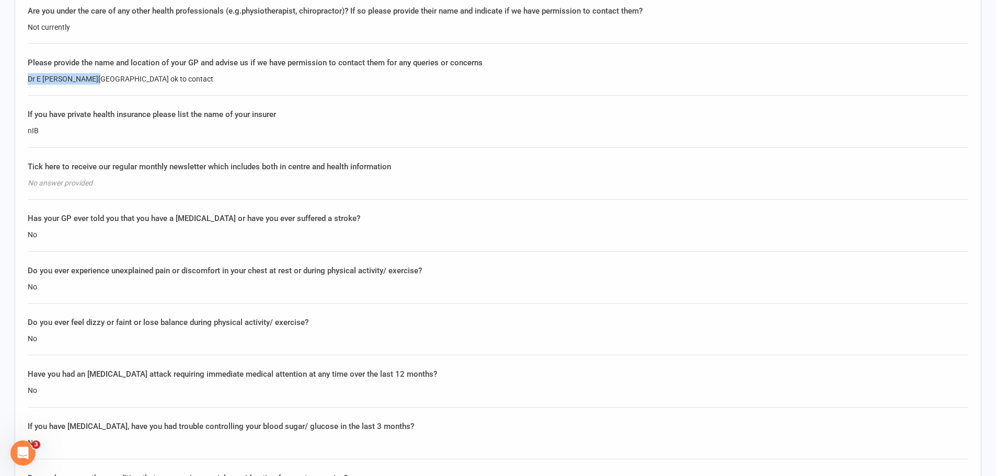
drag, startPoint x: 86, startPoint y: 74, endPoint x: 14, endPoint y: 70, distance: 72.8
copy div "Dr E [PERSON_NAME][GEOGRAPHIC_DATA]"
